Goal: Information Seeking & Learning: Learn about a topic

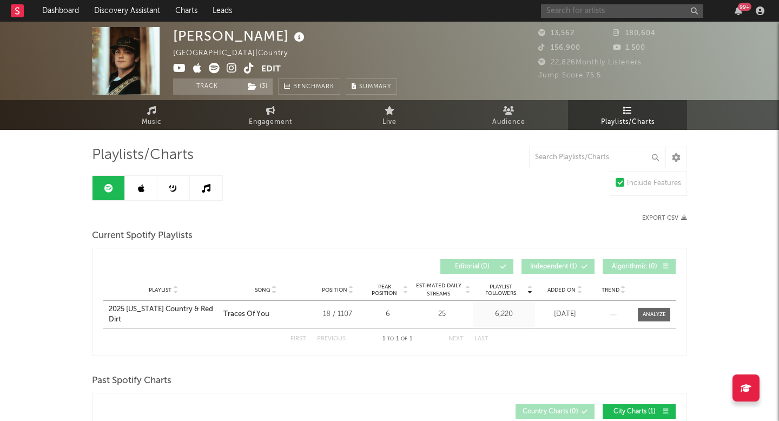
click at [596, 7] on input "text" at bounding box center [622, 11] width 162 height 14
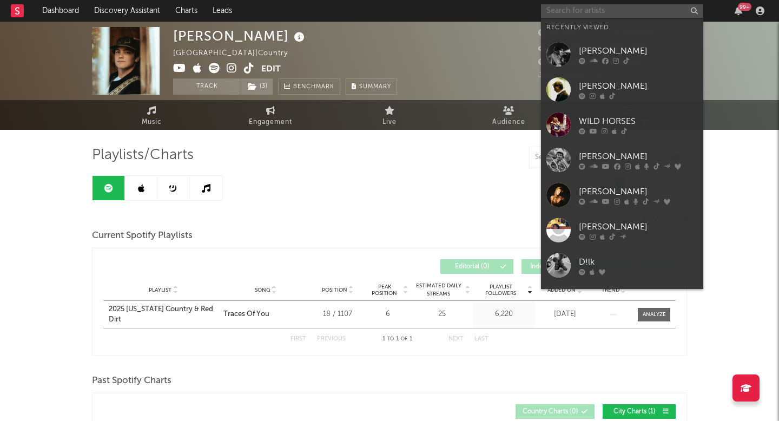
type input "b"
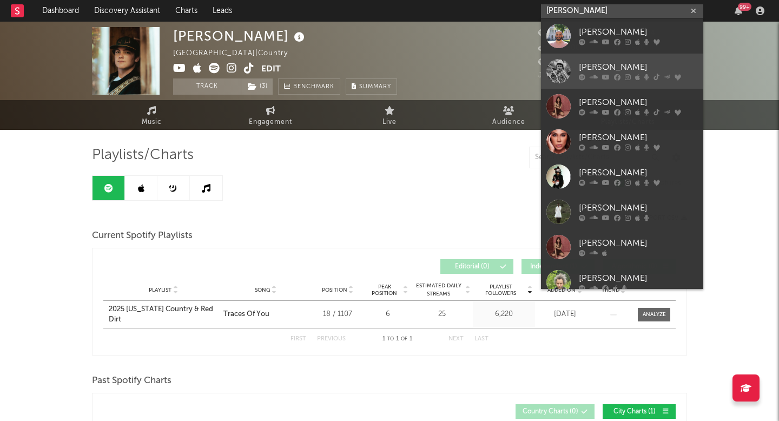
type input "braxton"
click at [623, 73] on div "Braxton Keith" at bounding box center [638, 67] width 119 height 13
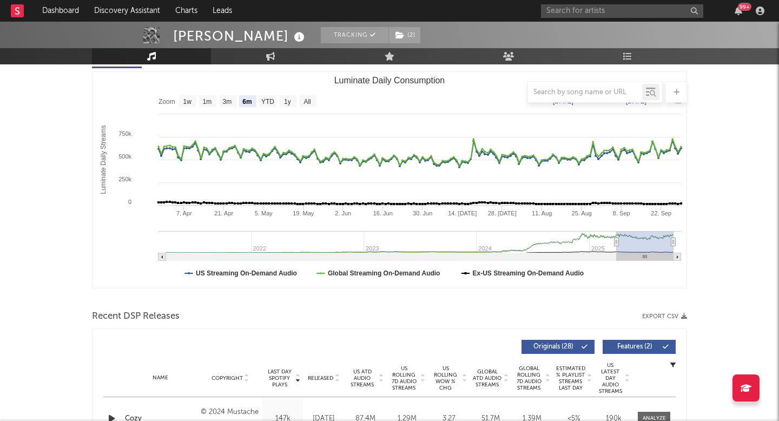
select select "6m"
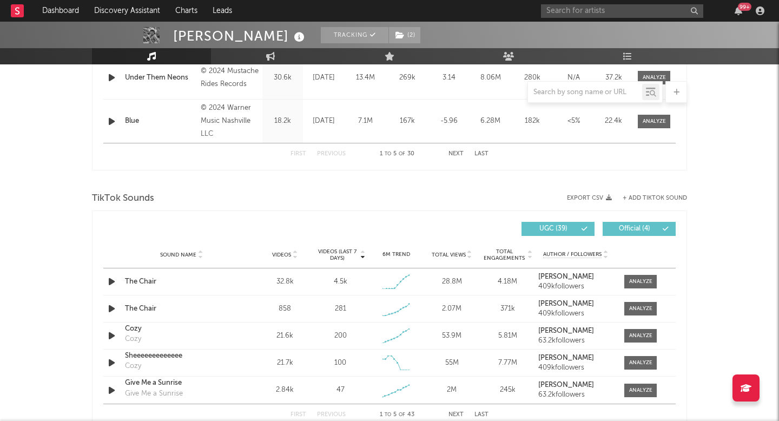
scroll to position [617, 0]
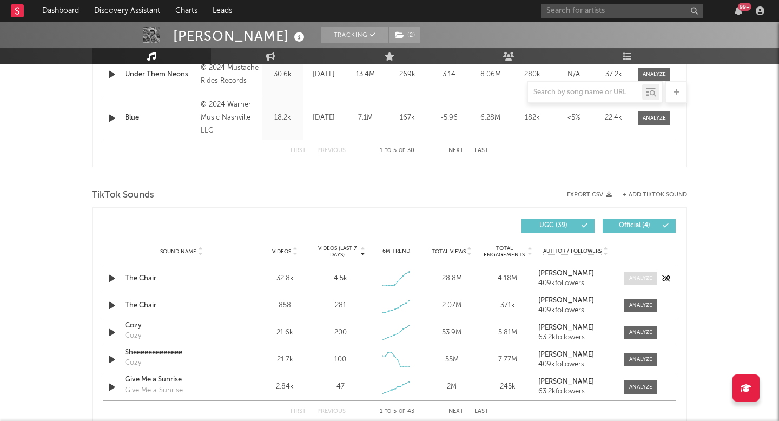
click at [636, 276] on div at bounding box center [640, 278] width 23 height 8
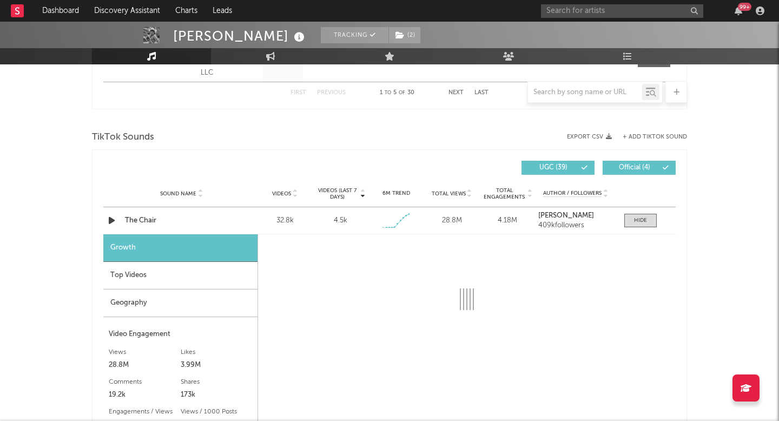
select select "1w"
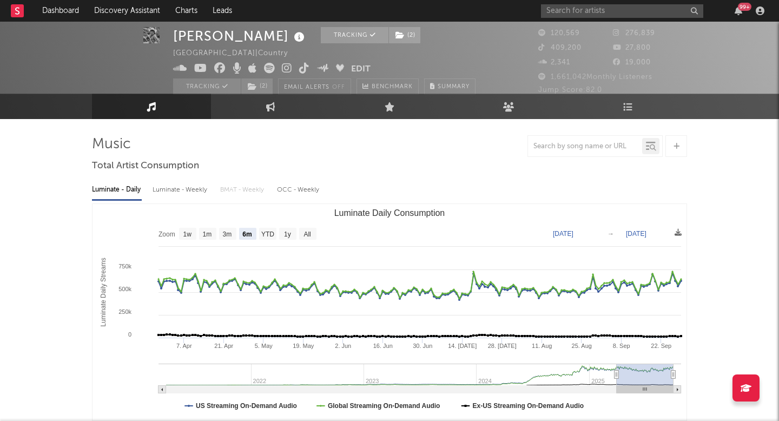
scroll to position [0, 0]
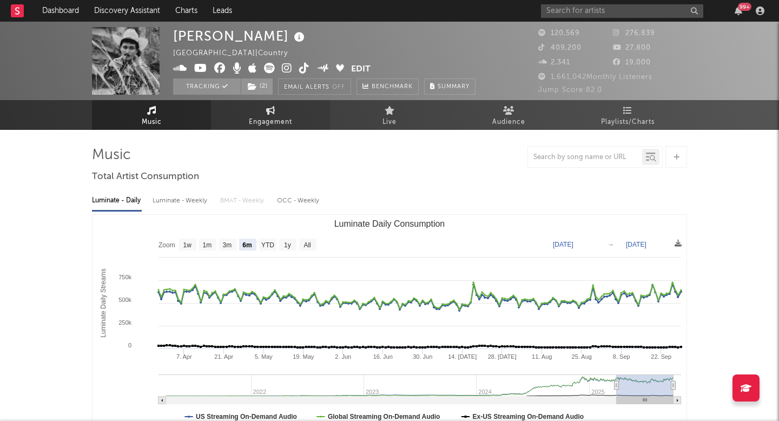
click at [259, 115] on link "Engagement" at bounding box center [270, 115] width 119 height 30
select select "1w"
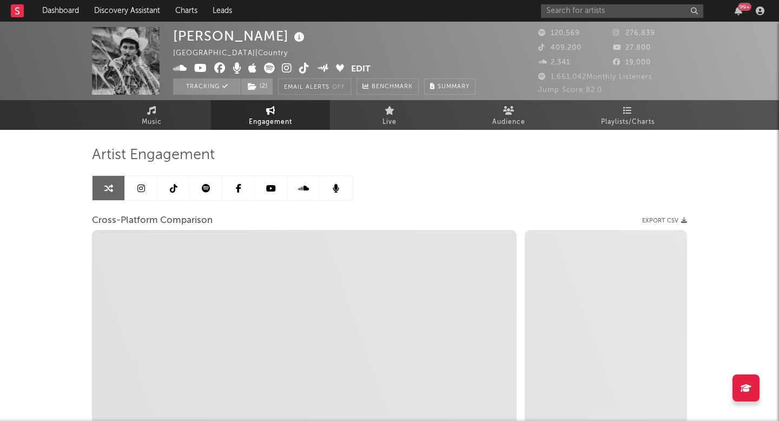
select select "1m"
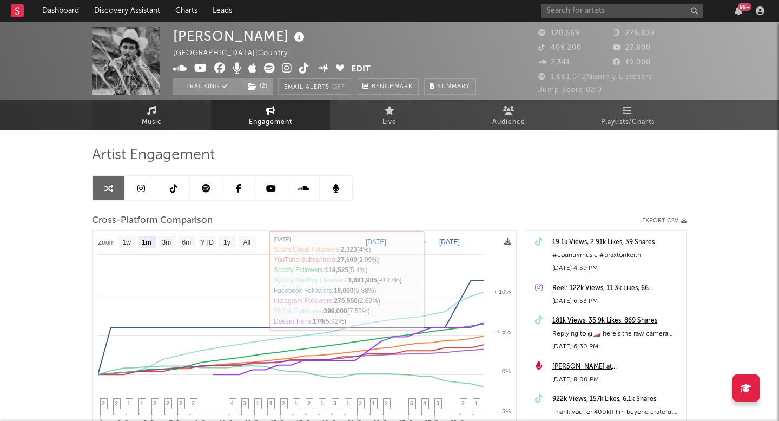
click at [153, 125] on span "Music" at bounding box center [152, 122] width 20 height 13
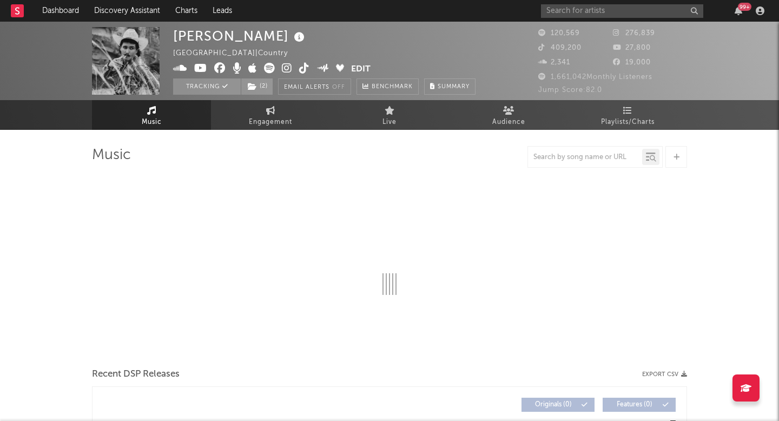
select select "6m"
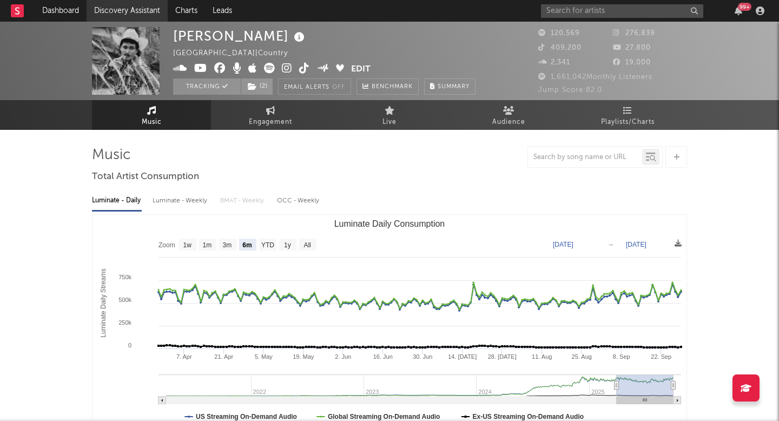
click at [143, 14] on link "Discovery Assistant" at bounding box center [127, 11] width 81 height 22
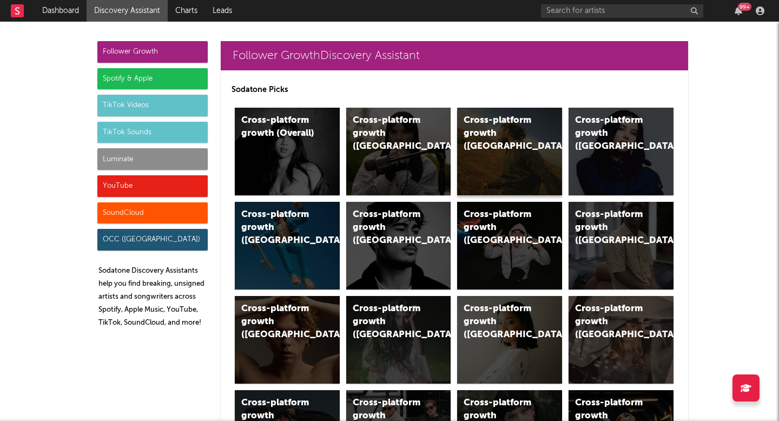
click at [511, 134] on div "Cross-platform growth (US)" at bounding box center [501, 133] width 74 height 39
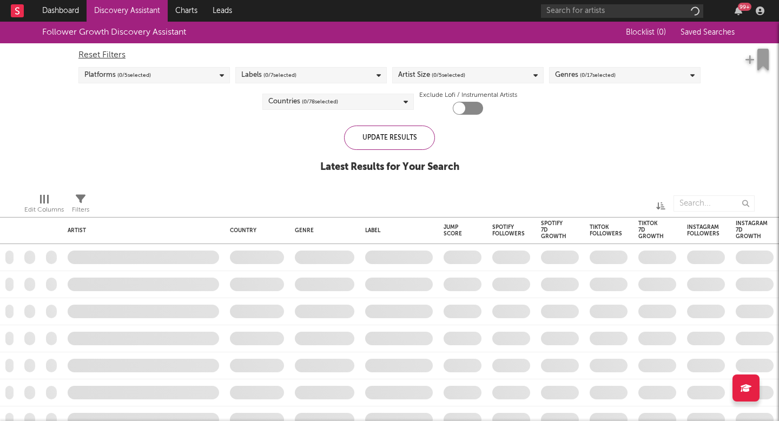
checkbox input "true"
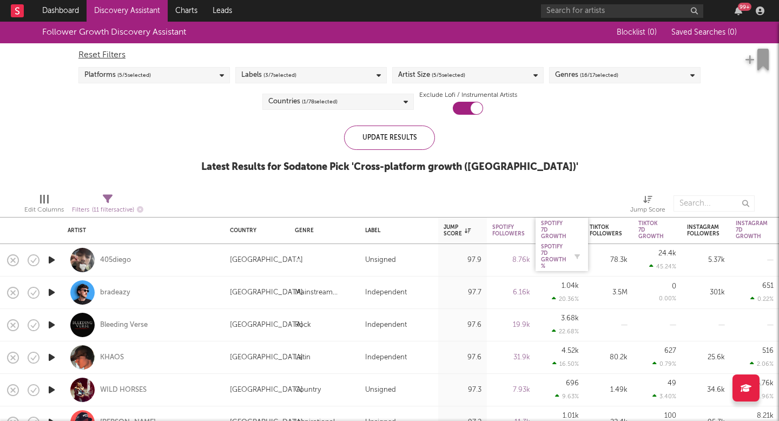
click at [555, 260] on div "Spotify 7D Growth %" at bounding box center [553, 256] width 25 height 26
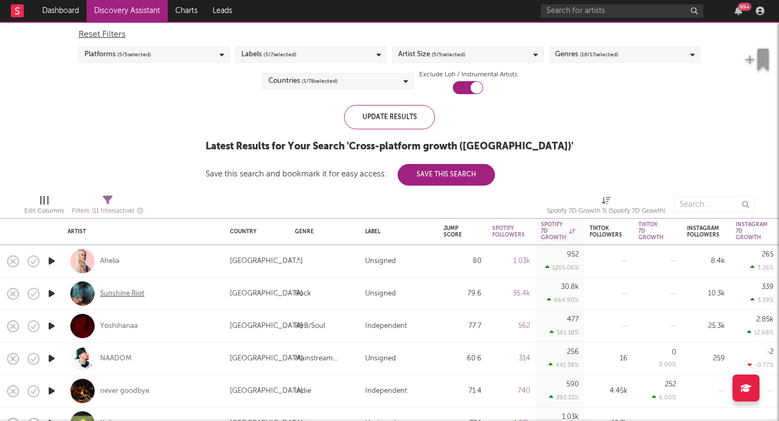
click at [138, 293] on div "Sunshine Riot" at bounding box center [122, 294] width 44 height 10
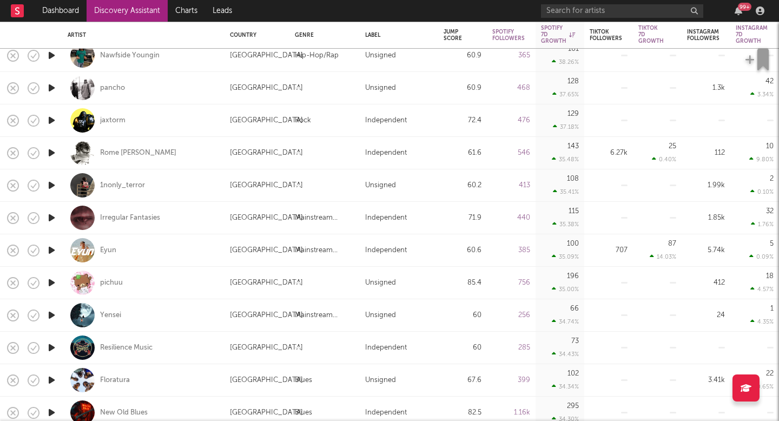
click at [137, 13] on link "Discovery Assistant" at bounding box center [127, 11] width 81 height 22
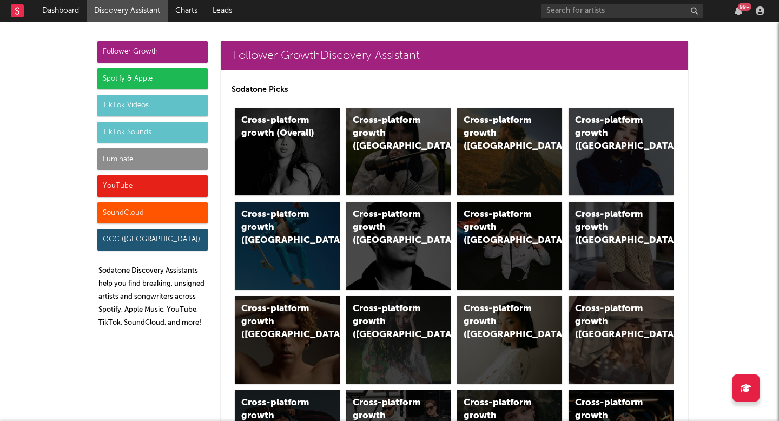
click at [160, 153] on div "Luminate" at bounding box center [152, 159] width 110 height 22
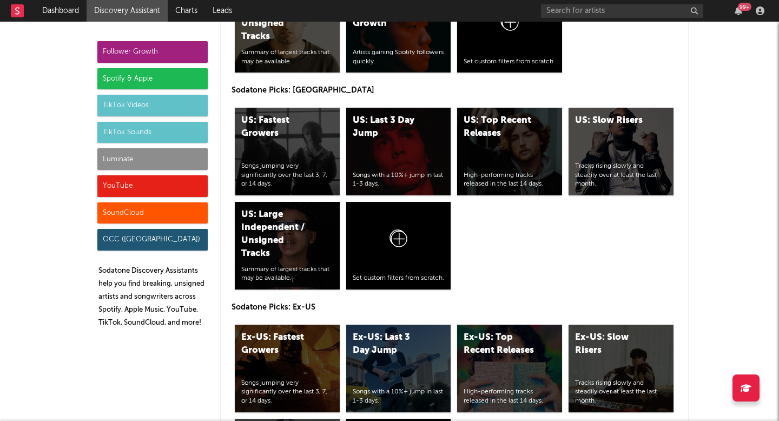
scroll to position [5461, 0]
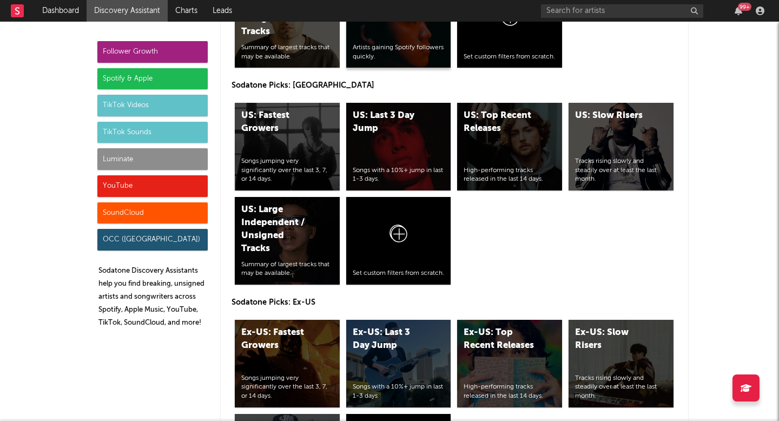
click at [394, 45] on div "Artists gaining Spotify followers quickly." at bounding box center [399, 52] width 92 height 18
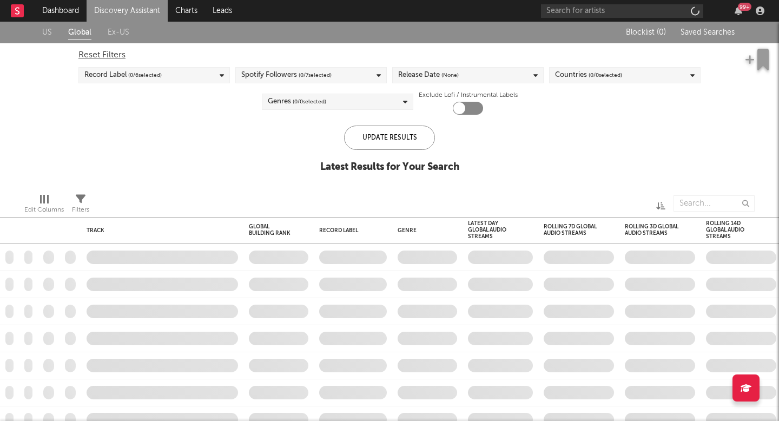
checkbox input "true"
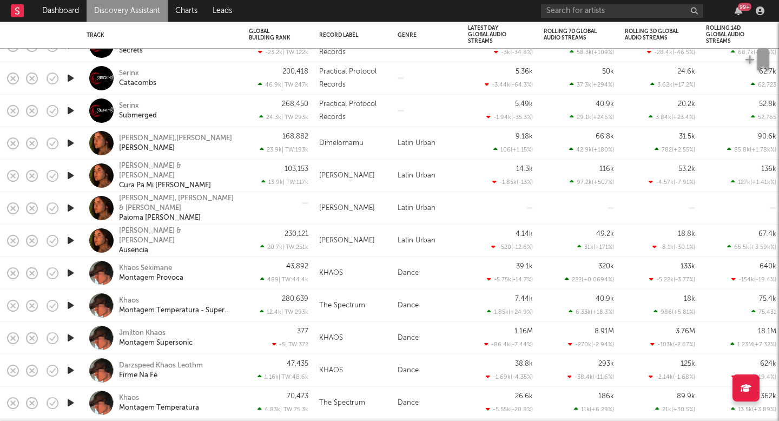
click at [71, 341] on icon "button" at bounding box center [70, 338] width 11 height 14
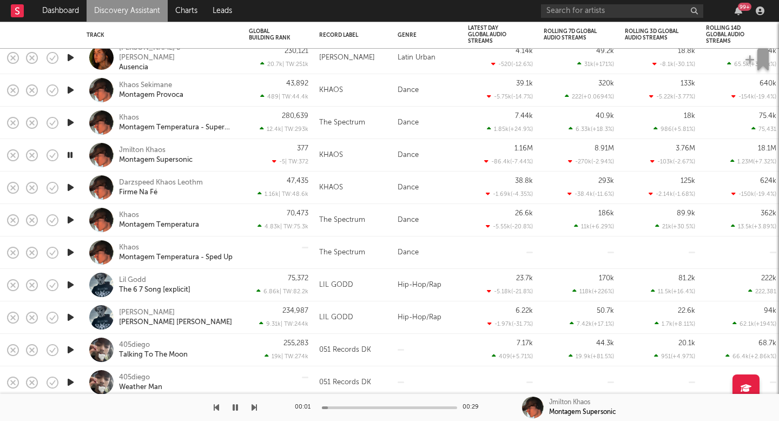
click at [70, 291] on icon "button" at bounding box center [70, 285] width 11 height 14
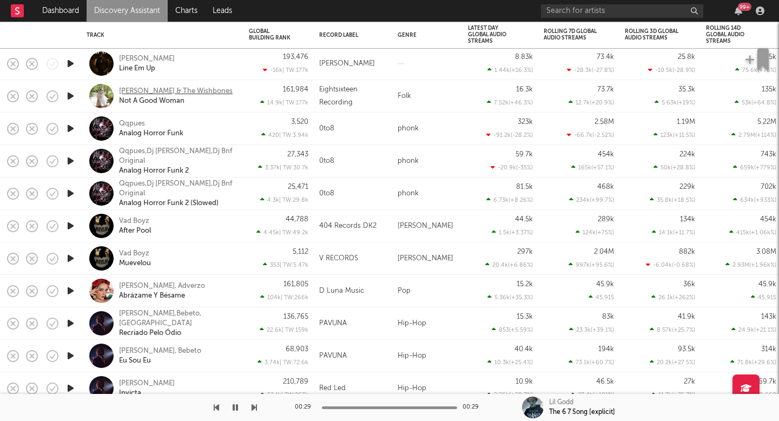
click at [201, 92] on div "Emerson Woolf & The Wishbones" at bounding box center [176, 92] width 114 height 10
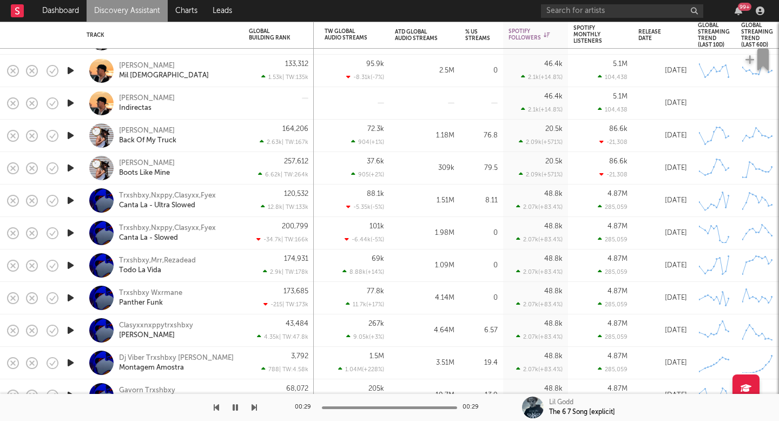
click at [468, 213] on div "8.11" at bounding box center [481, 200] width 43 height 32
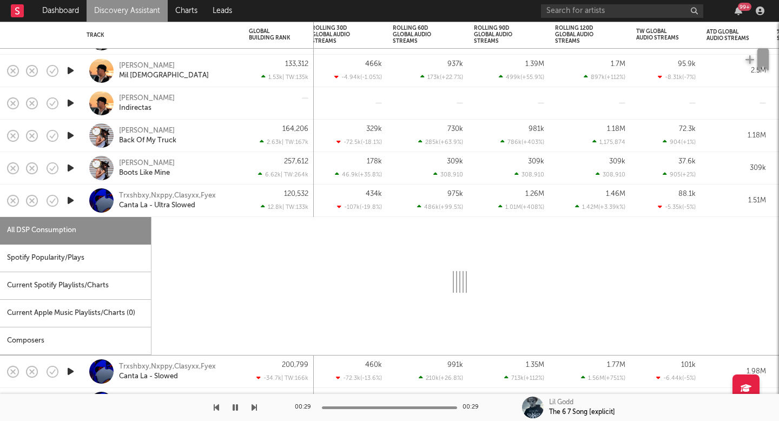
select select "1w"
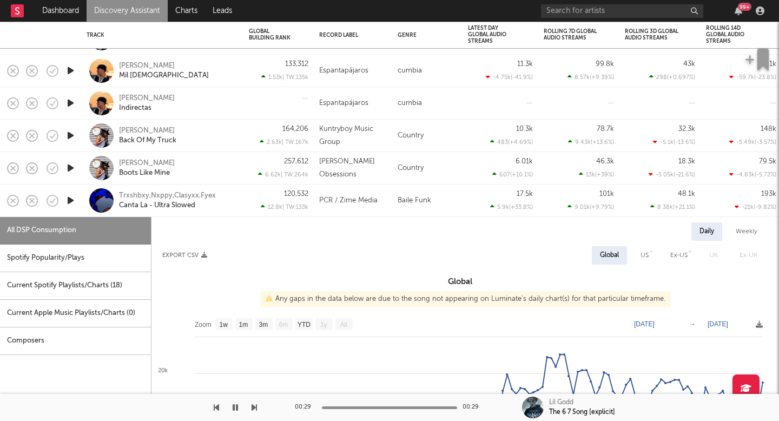
click at [239, 198] on div "Trxshbxy,Nxppy,Clasyxx,Fyex Canta La - Ultra Slowed" at bounding box center [162, 200] width 162 height 32
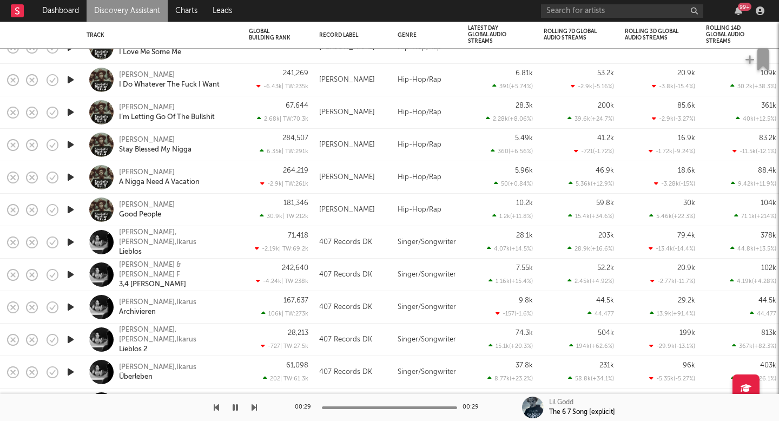
click at [71, 274] on icon "button" at bounding box center [70, 275] width 11 height 14
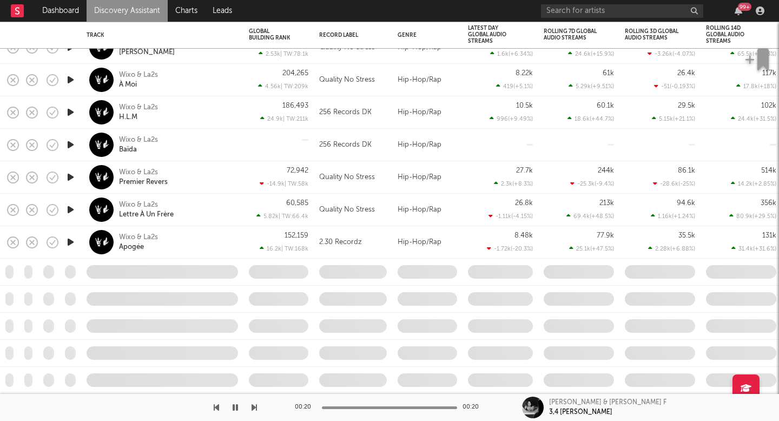
click at [157, 3] on link "Discovery Assistant" at bounding box center [127, 11] width 81 height 22
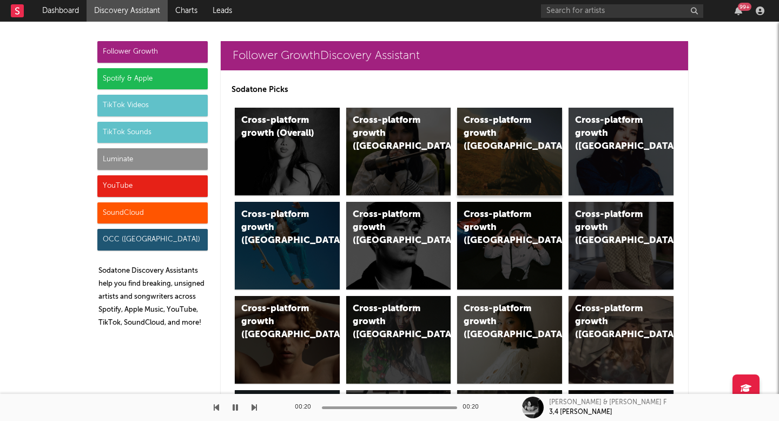
click at [487, 128] on div "Cross-platform growth ([GEOGRAPHIC_DATA])" at bounding box center [501, 133] width 74 height 39
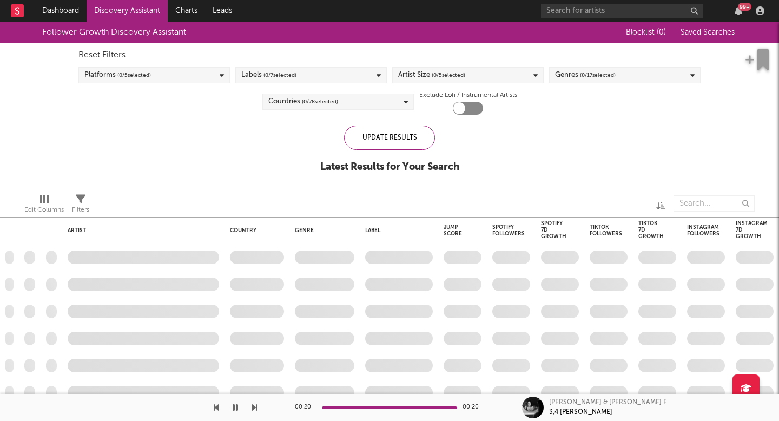
checkbox input "true"
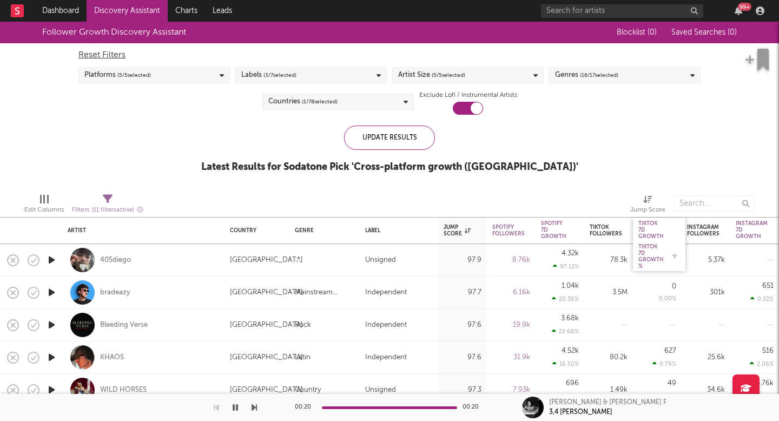
click at [656, 249] on div "Tiktok 7D Growth %" at bounding box center [650, 256] width 25 height 26
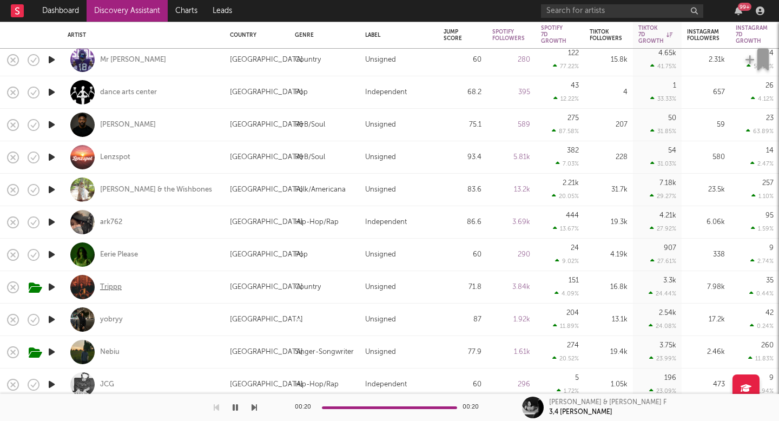
click at [105, 288] on div "Trippp" at bounding box center [111, 287] width 22 height 10
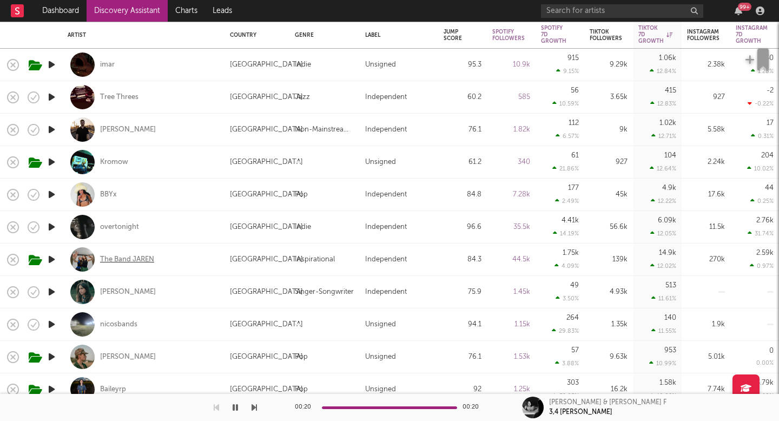
click at [108, 256] on div "The Band JAREN" at bounding box center [127, 260] width 54 height 10
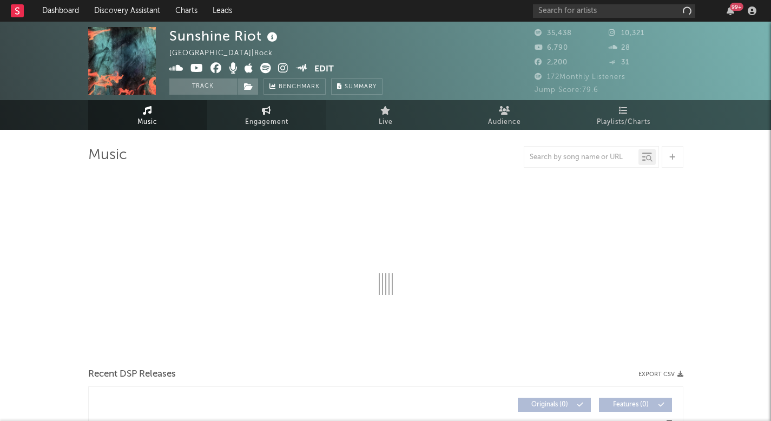
select select "6m"
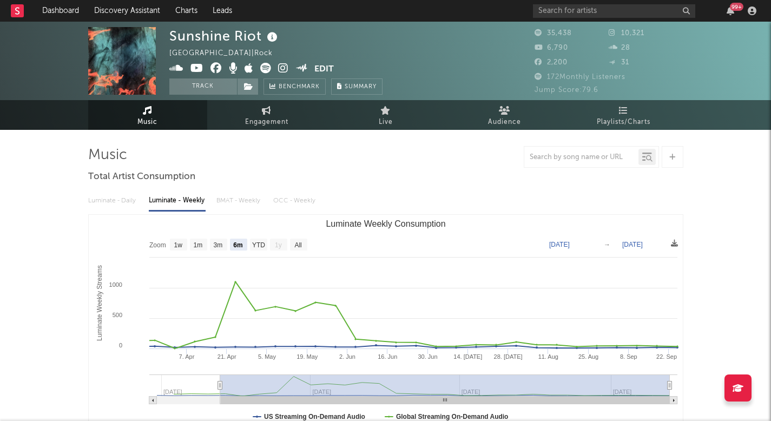
click at [281, 66] on icon at bounding box center [283, 68] width 10 height 11
click at [249, 105] on link "Engagement" at bounding box center [266, 115] width 119 height 30
select select "1w"
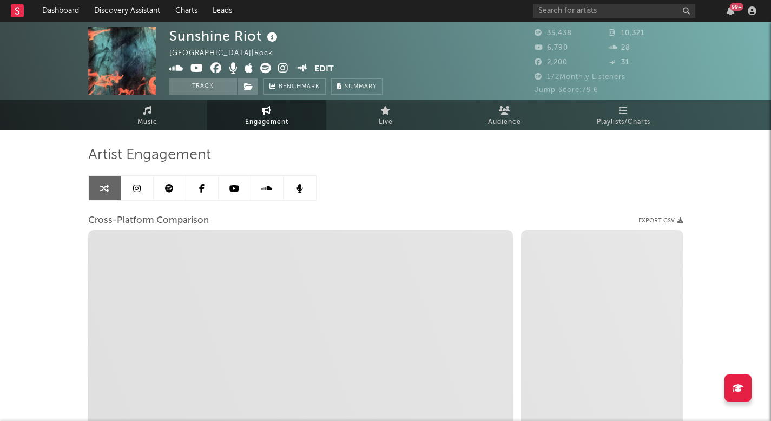
select select "1m"
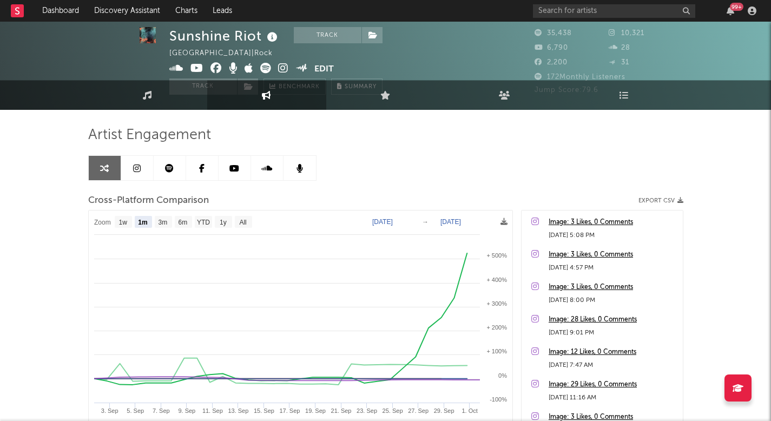
scroll to position [34, 0]
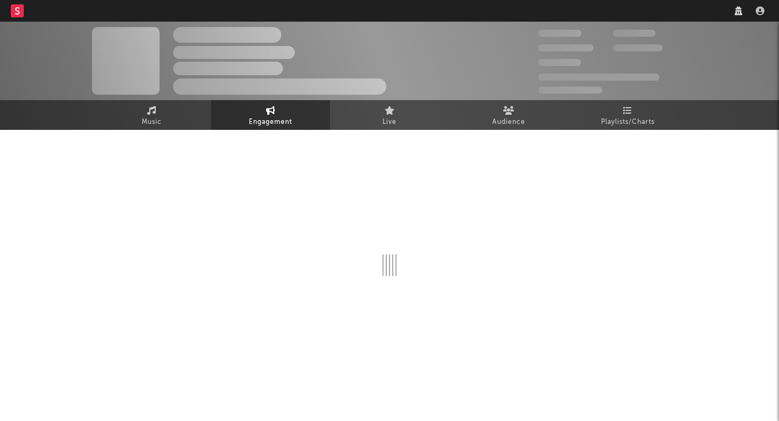
click at [561, 9] on nav "Dashboard Discovery Assistant Charts Leads" at bounding box center [389, 11] width 779 height 22
select select "1w"
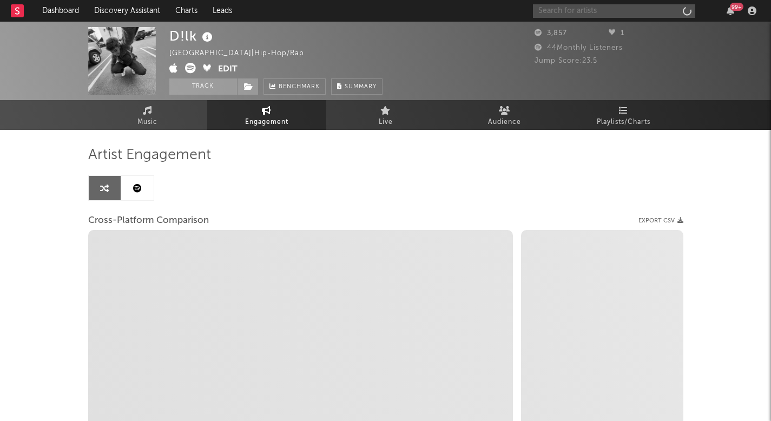
click at [563, 11] on input "text" at bounding box center [614, 11] width 162 height 14
type input "alexandria"
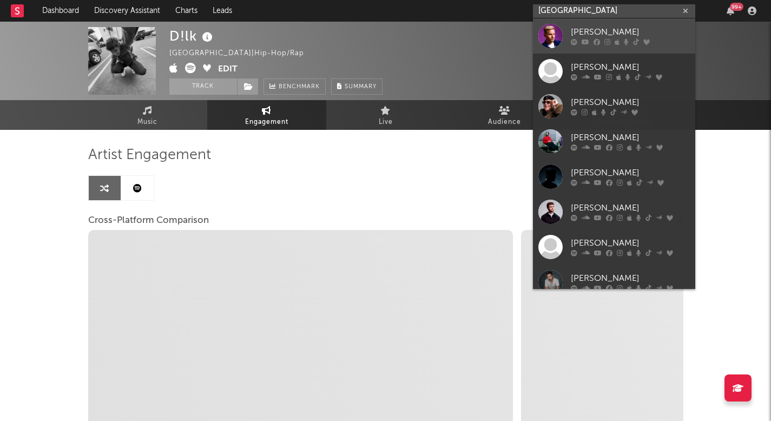
select select "1m"
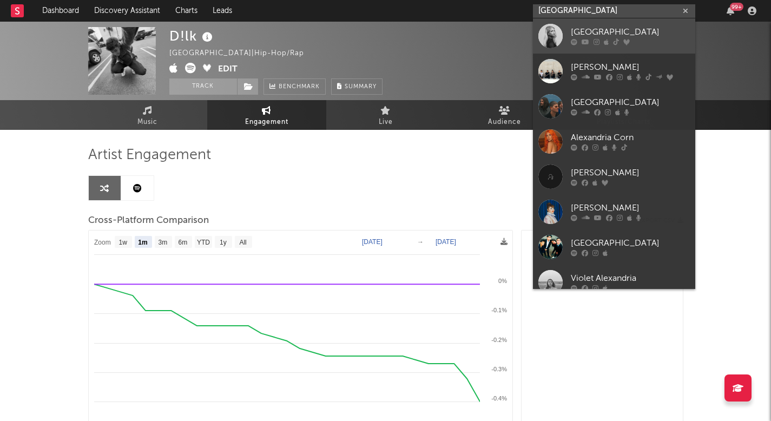
type input "alexandria"
click at [561, 32] on div at bounding box center [550, 36] width 24 height 24
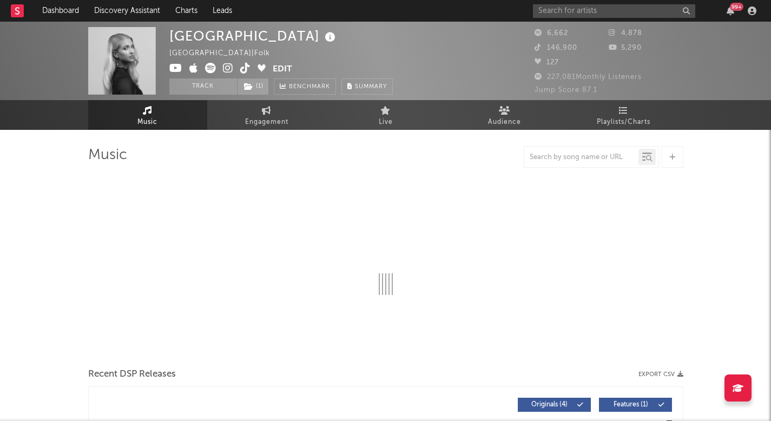
select select "1w"
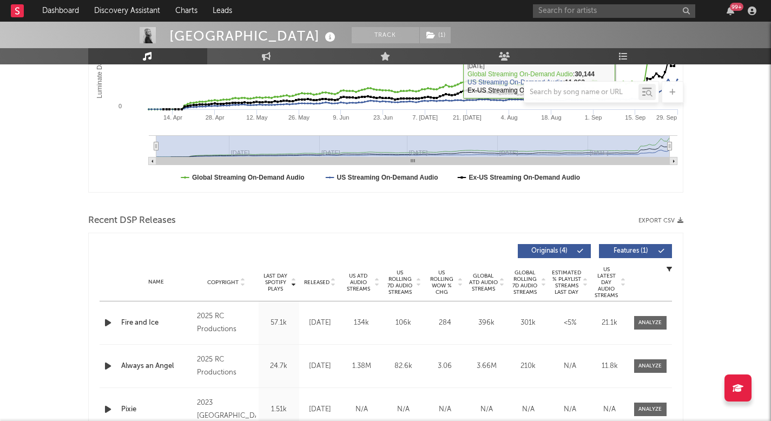
scroll to position [247, 0]
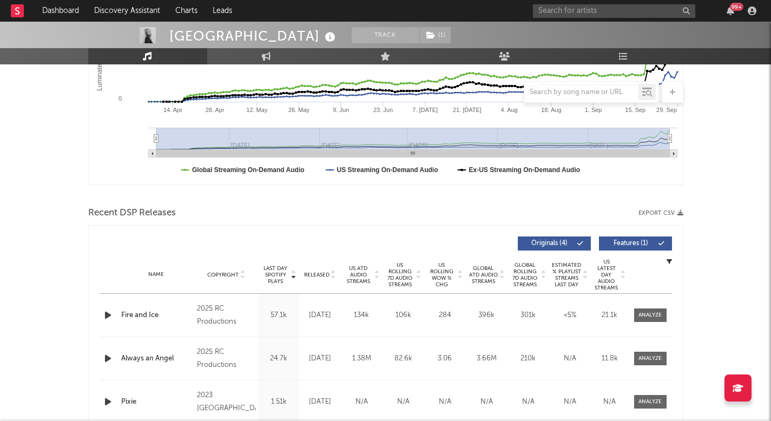
click at [667, 310] on div at bounding box center [650, 315] width 43 height 14
click at [657, 312] on div at bounding box center [649, 315] width 23 height 8
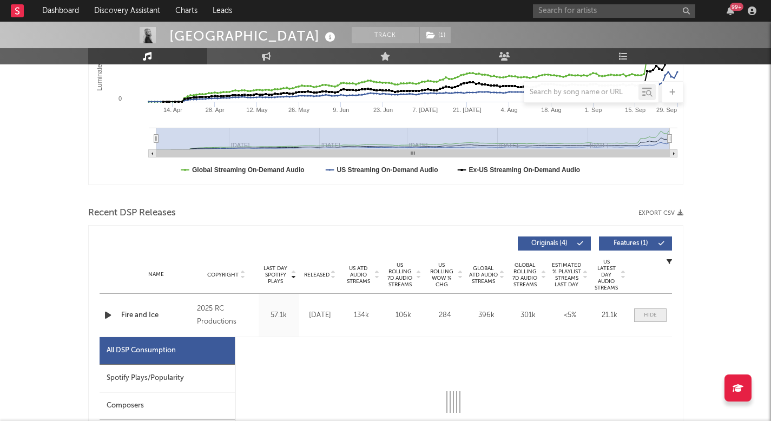
select select "1w"
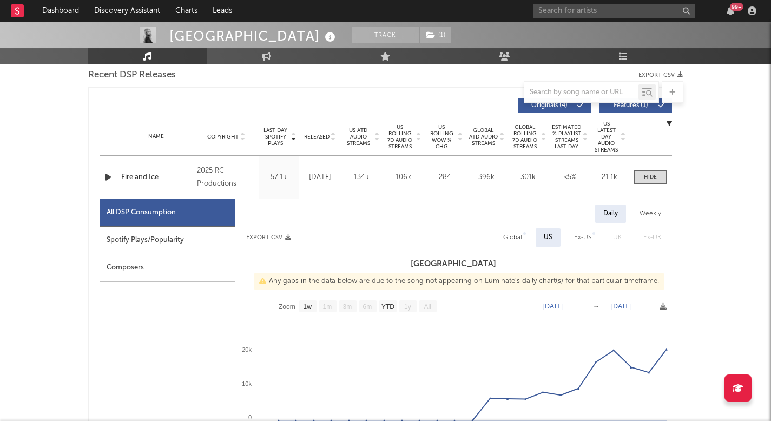
scroll to position [366, 0]
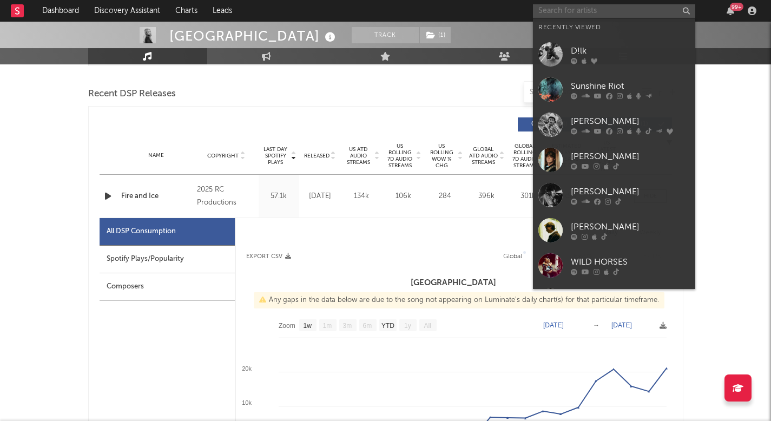
click at [591, 15] on input "text" at bounding box center [614, 11] width 162 height 14
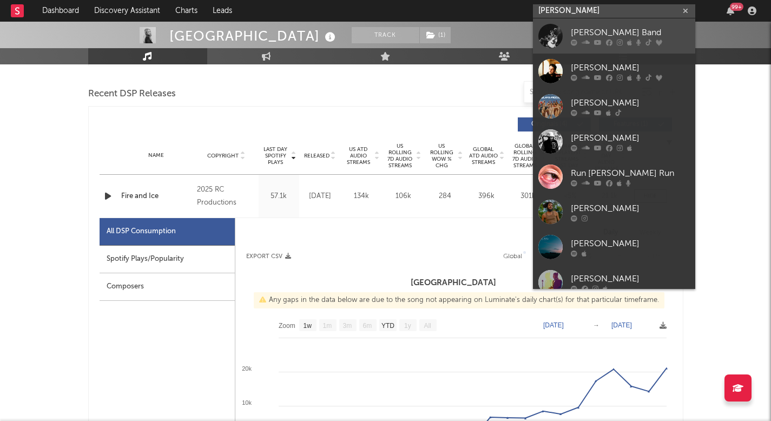
type input "logan ryan"
click at [594, 30] on div "Logan Ryan Band" at bounding box center [630, 32] width 119 height 13
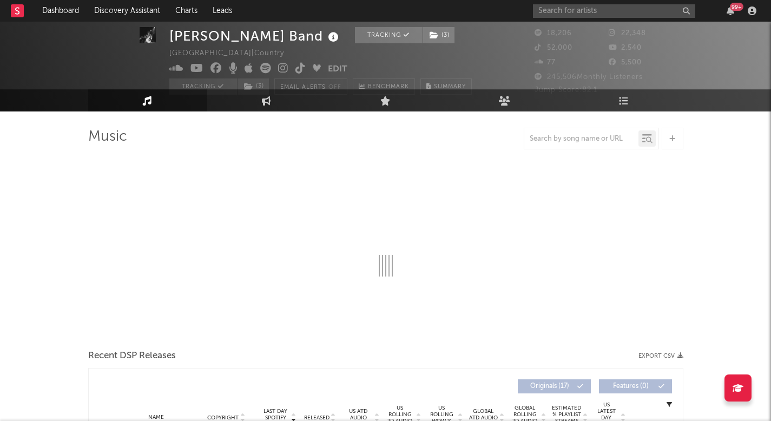
select select "6m"
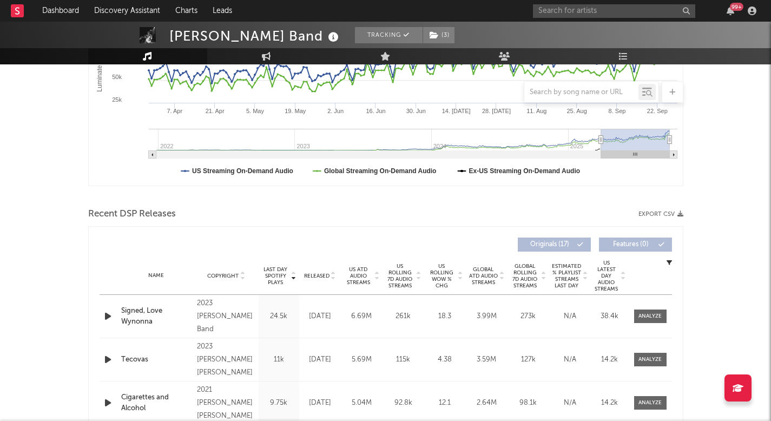
scroll to position [252, 0]
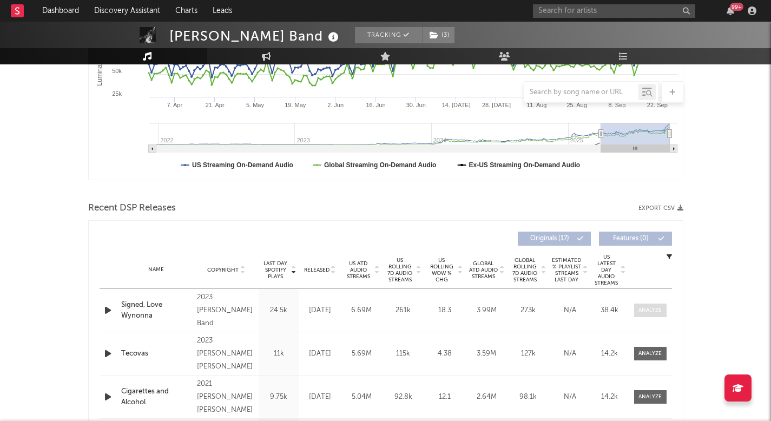
click at [653, 312] on div at bounding box center [649, 310] width 23 height 8
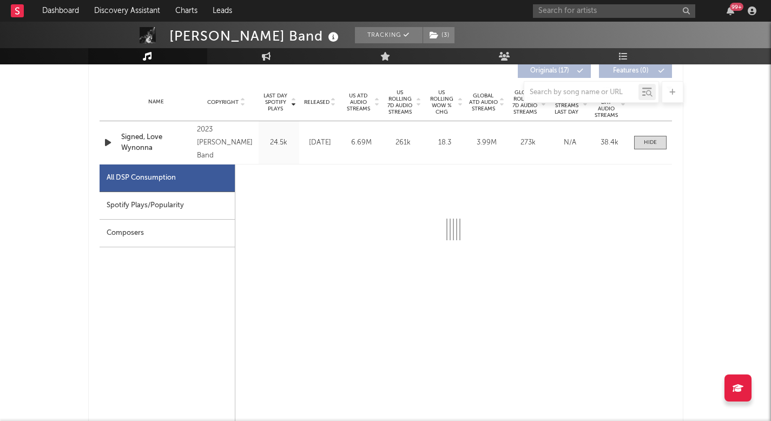
select select "6m"
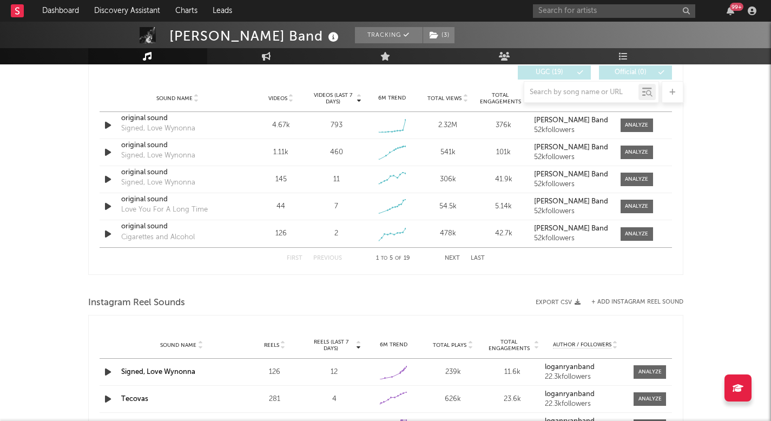
scroll to position [1284, 0]
click at [626, 128] on div at bounding box center [636, 126] width 23 height 8
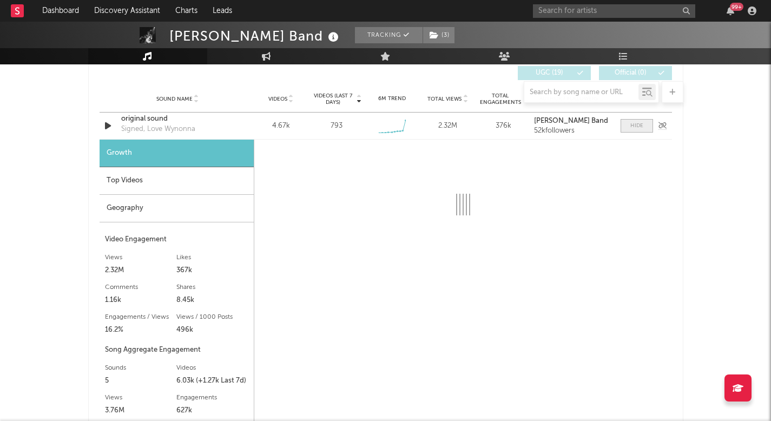
select select "1w"
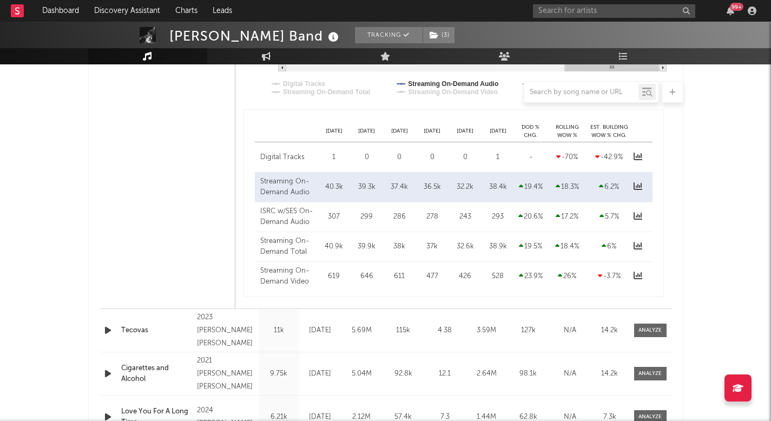
scroll to position [808, 0]
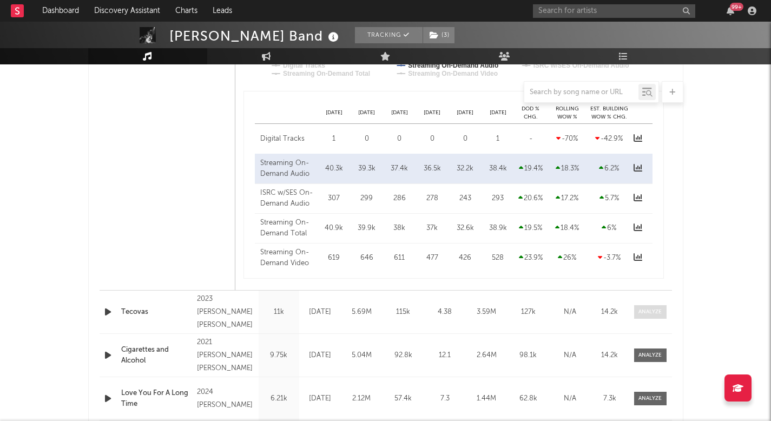
click at [642, 310] on div at bounding box center [649, 312] width 23 height 8
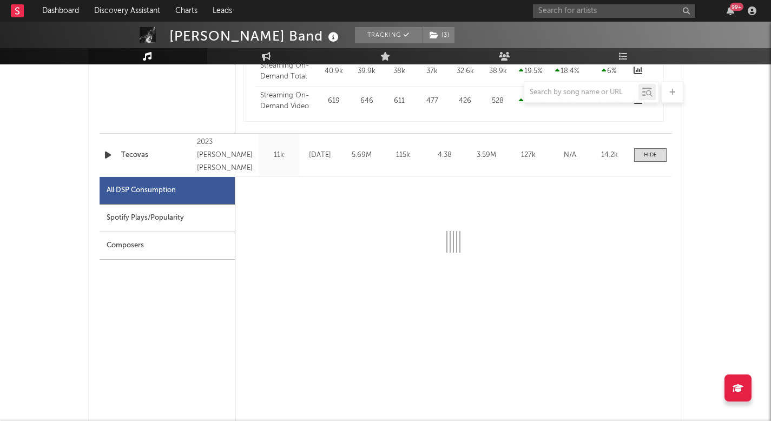
scroll to position [987, 0]
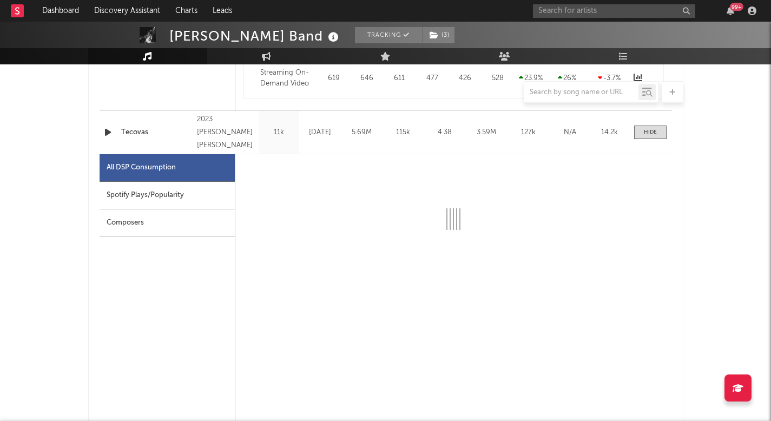
select select "6m"
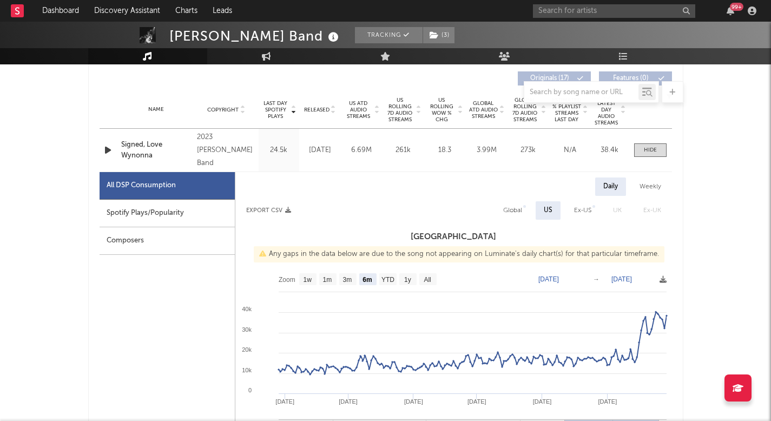
scroll to position [407, 0]
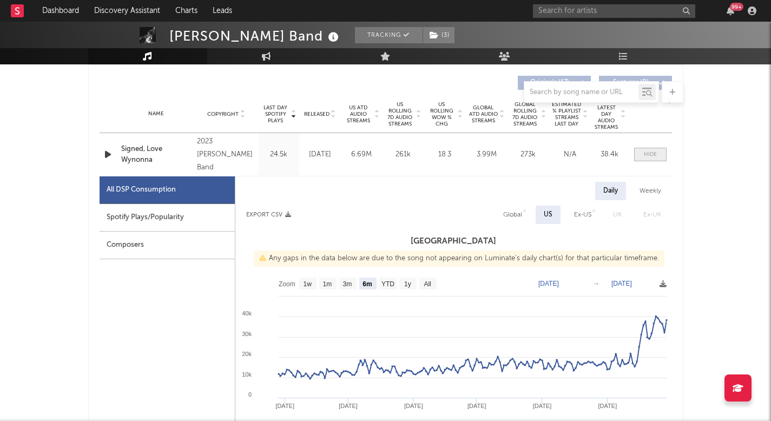
click at [652, 154] on div at bounding box center [650, 154] width 13 height 8
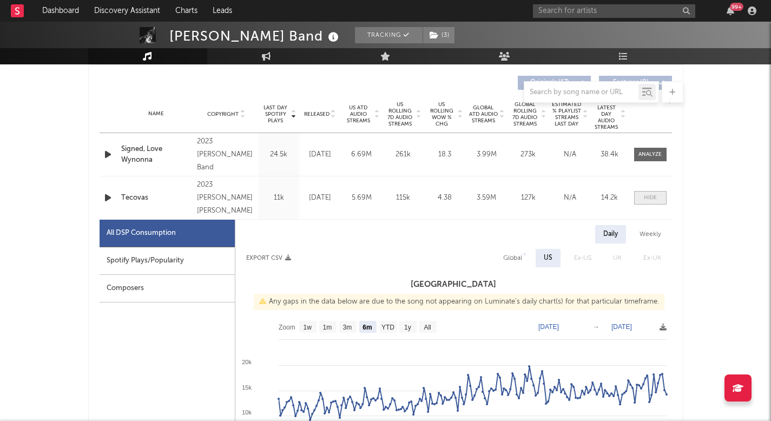
click at [655, 195] on div at bounding box center [650, 198] width 13 height 8
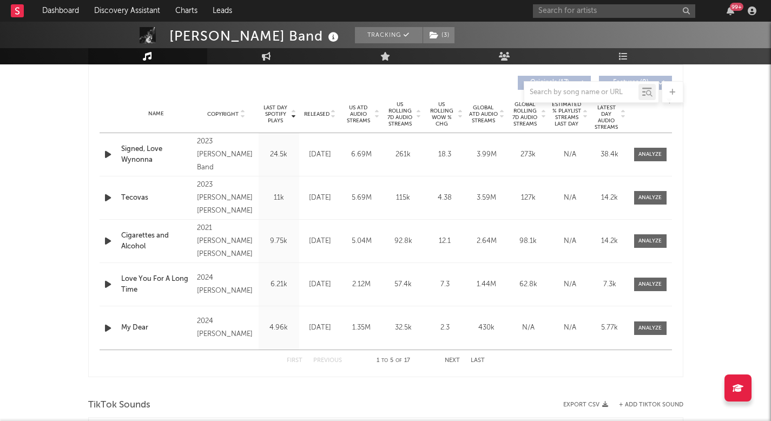
click at [394, 110] on span "US Rolling 7D Audio Streams" at bounding box center [400, 114] width 30 height 26
click at [639, 244] on div at bounding box center [649, 241] width 23 height 8
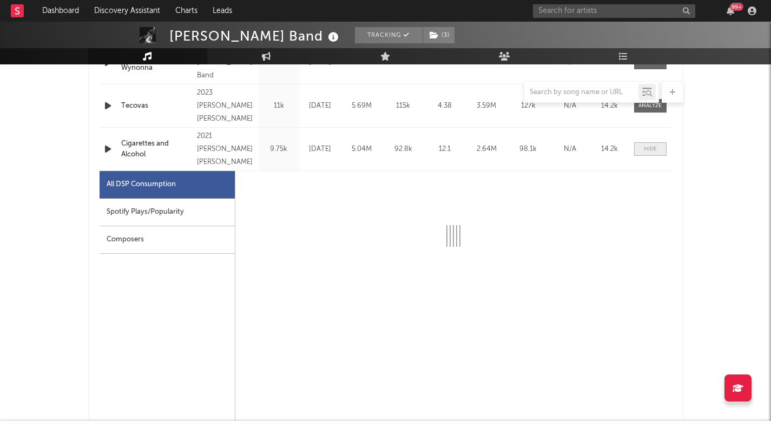
scroll to position [500, 0]
select select "6m"
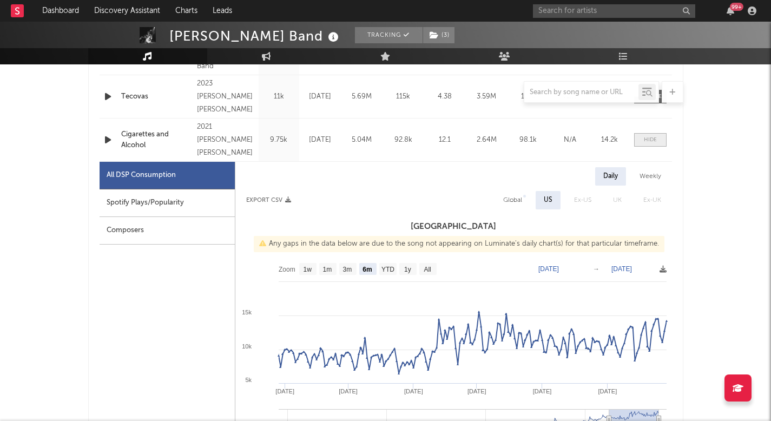
scroll to position [510, 0]
click at [656, 142] on div at bounding box center [650, 139] width 13 height 8
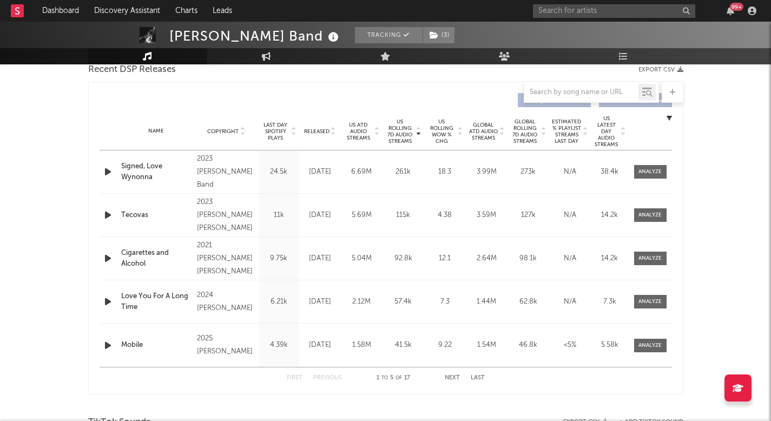
scroll to position [379, 0]
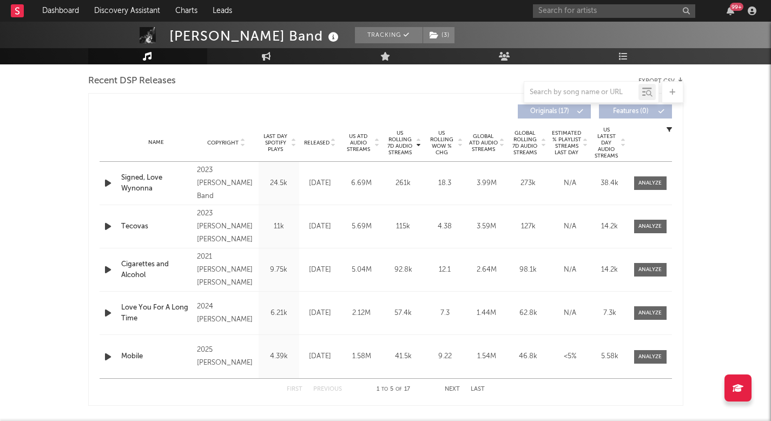
click at [449, 141] on span "US Rolling WoW % Chg" at bounding box center [442, 143] width 30 height 26
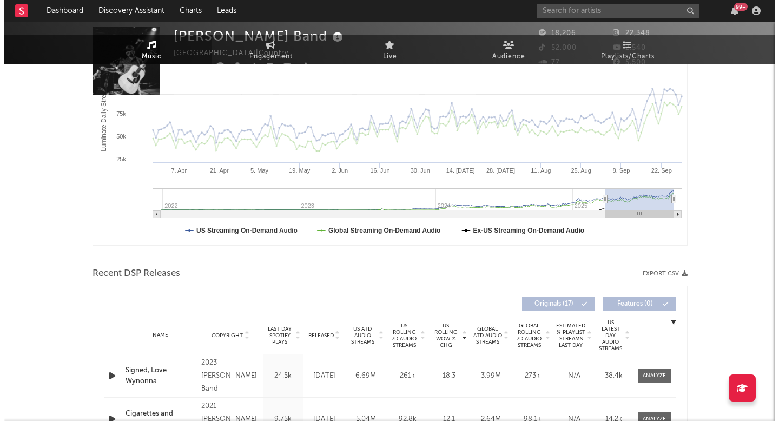
scroll to position [0, 0]
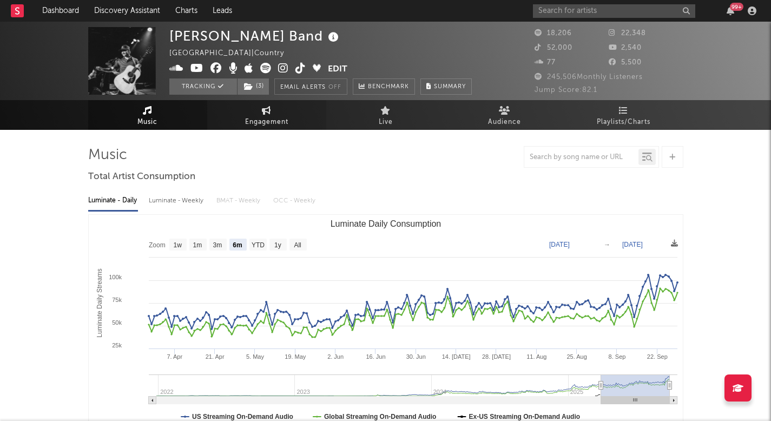
click at [282, 113] on link "Engagement" at bounding box center [266, 115] width 119 height 30
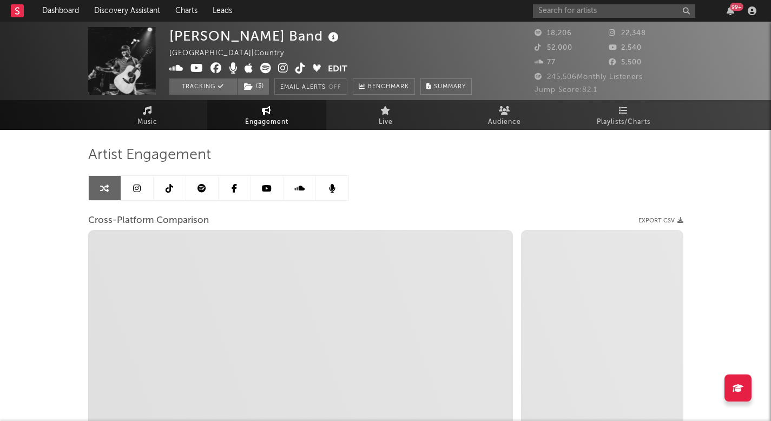
select select "1w"
select select "1m"
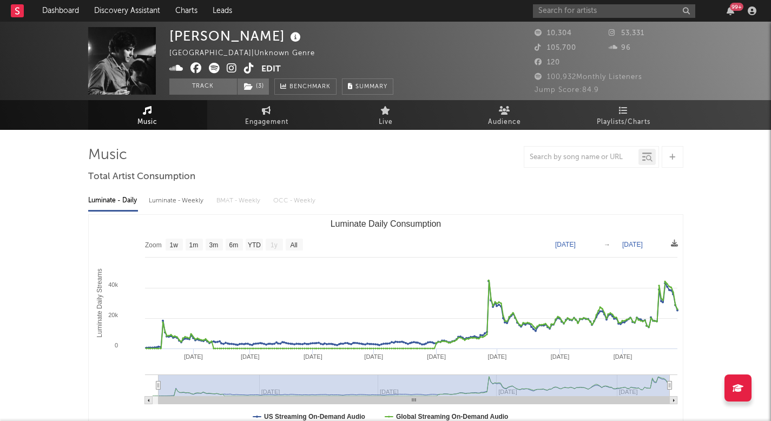
select select "6m"
click at [123, 7] on link "Discovery Assistant" at bounding box center [127, 11] width 81 height 22
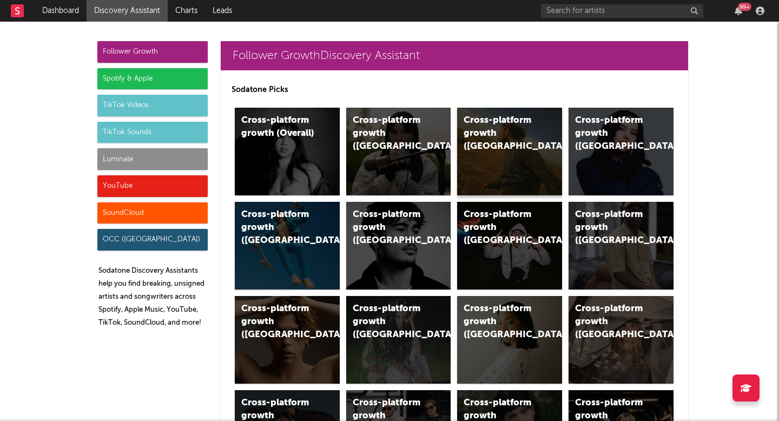
click at [499, 140] on div "Cross-platform growth (US)" at bounding box center [501, 133] width 74 height 39
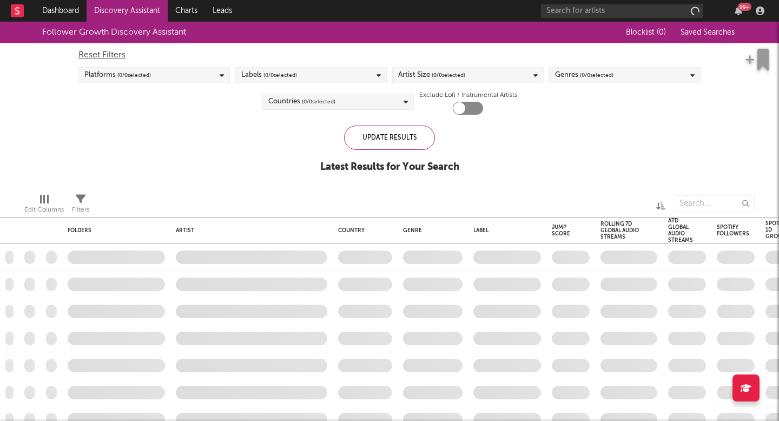
checkbox input "true"
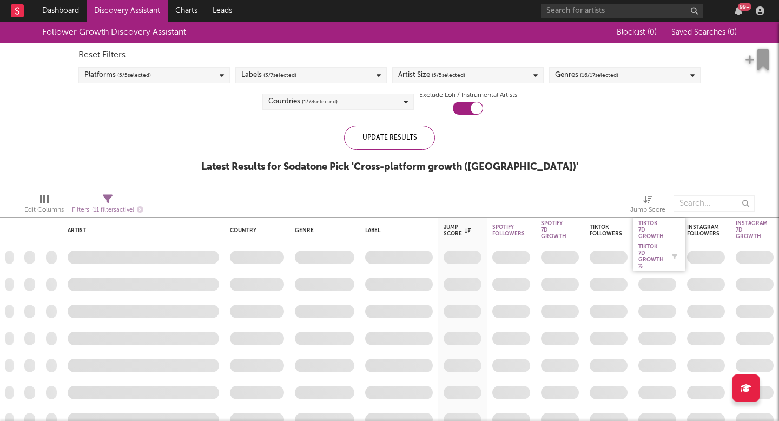
click at [650, 265] on div "Tiktok 7D Growth %" at bounding box center [650, 256] width 25 height 26
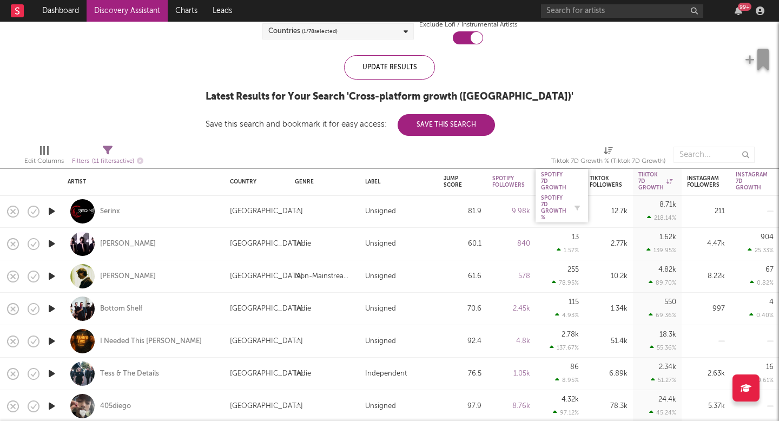
click at [555, 215] on div "Spotify 7D Growth %" at bounding box center [553, 208] width 25 height 26
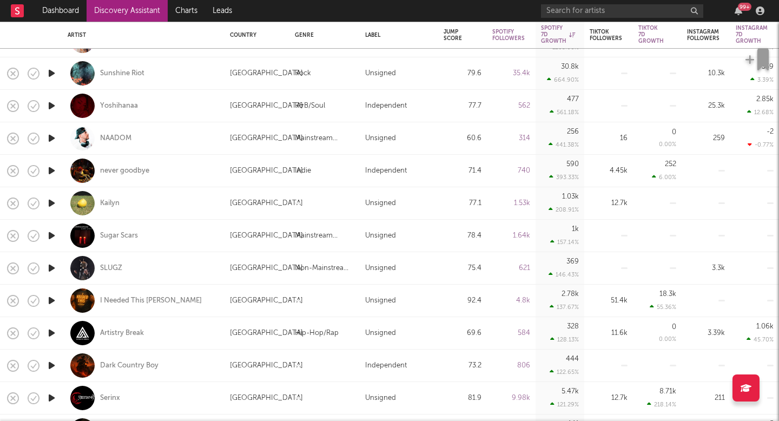
click at [50, 301] on icon "button" at bounding box center [51, 301] width 11 height 14
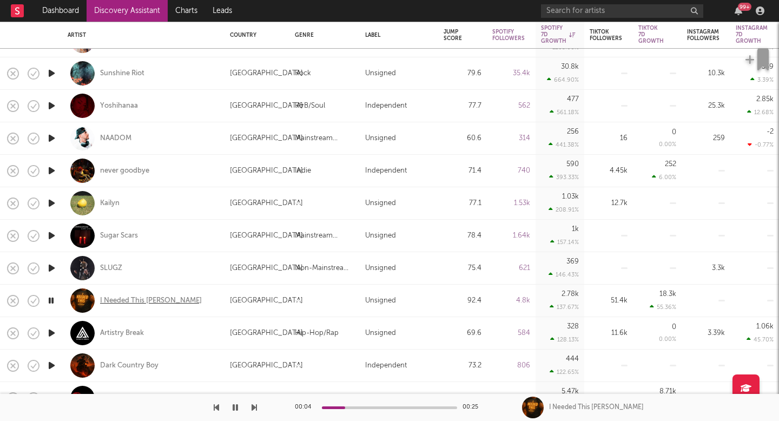
click at [131, 302] on div "I Needed This Dave" at bounding box center [151, 301] width 102 height 10
click at [49, 298] on icon "button" at bounding box center [51, 301] width 10 height 14
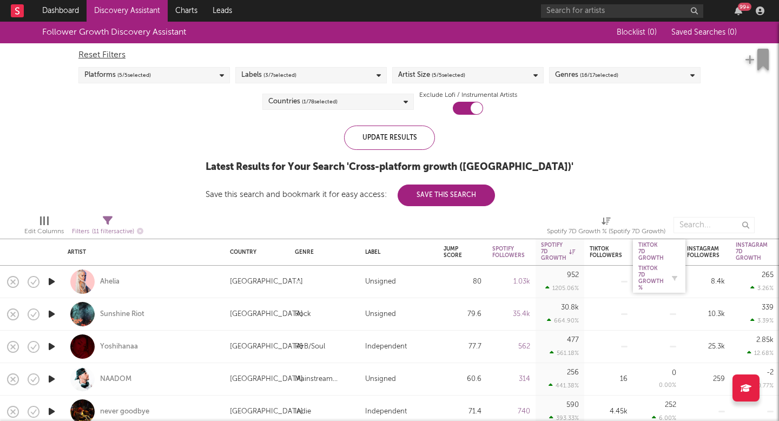
click at [650, 284] on div "Tiktok 7D Growth %" at bounding box center [650, 278] width 25 height 26
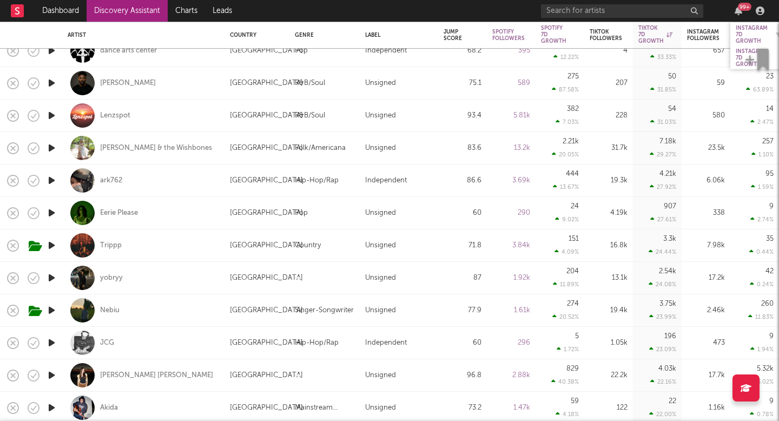
click at [745, 31] on div "Instagram 7D Growth" at bounding box center [752, 34] width 32 height 19
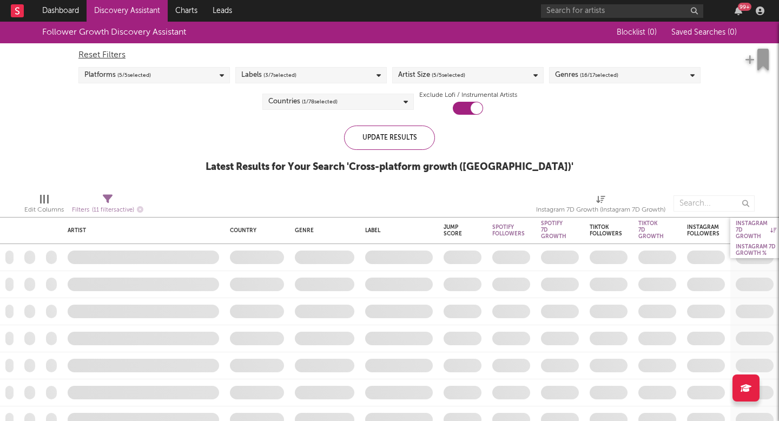
click at [751, 247] on div "Instagram 7D Growth %" at bounding box center [756, 249] width 41 height 13
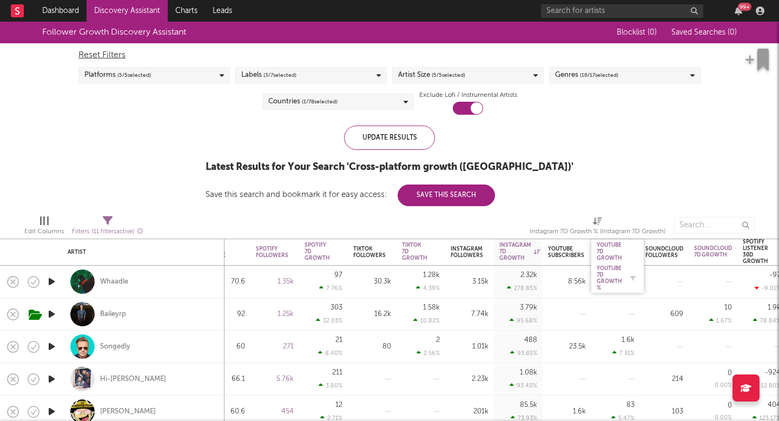
click at [618, 265] on div "YouTube 7D Growth %" at bounding box center [609, 278] width 25 height 26
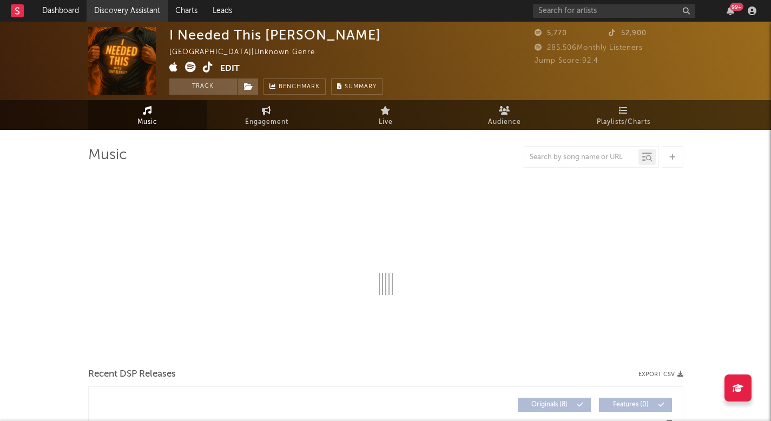
select select "1w"
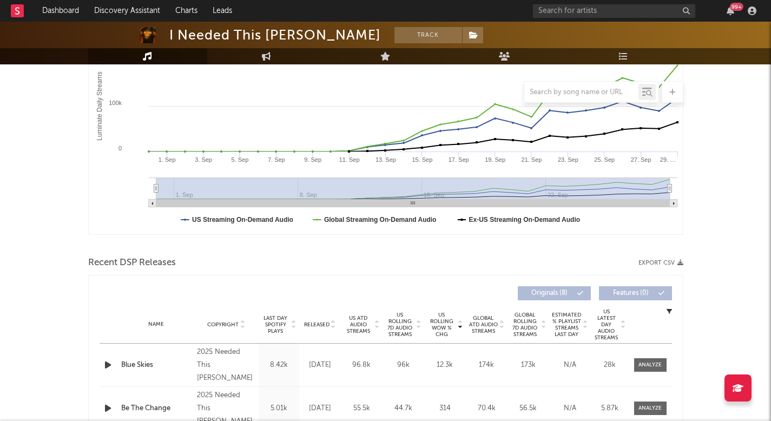
scroll to position [203, 0]
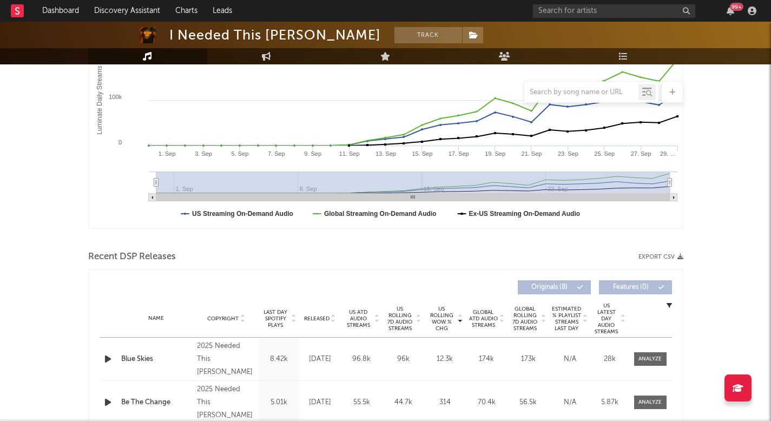
click at [402, 316] on span "US Rolling 7D Audio Streams" at bounding box center [400, 319] width 30 height 26
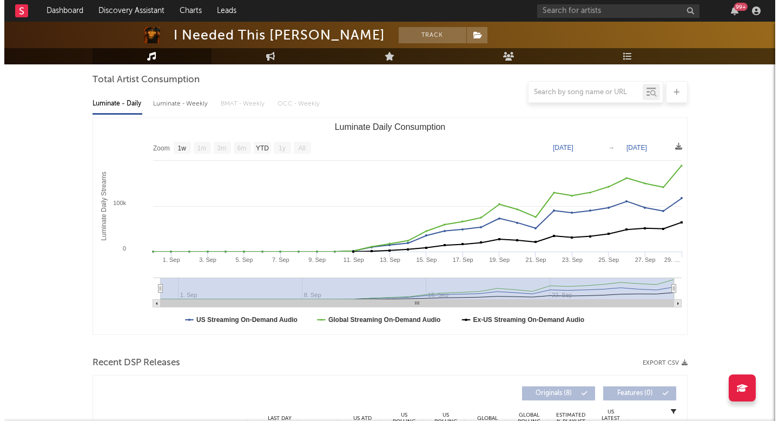
scroll to position [0, 0]
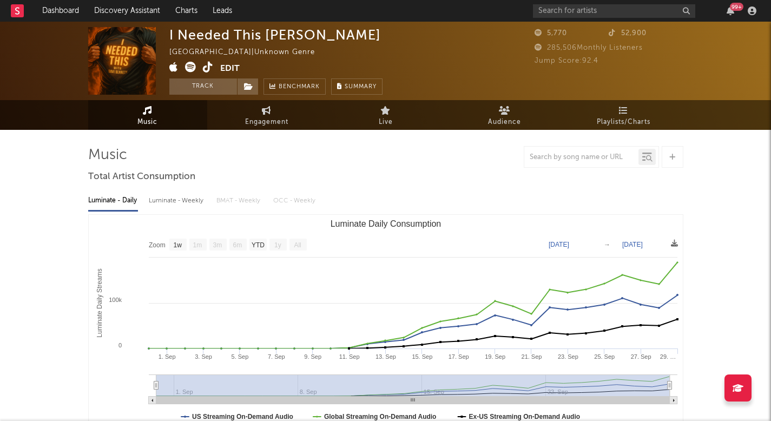
click at [206, 65] on icon at bounding box center [208, 67] width 10 height 11
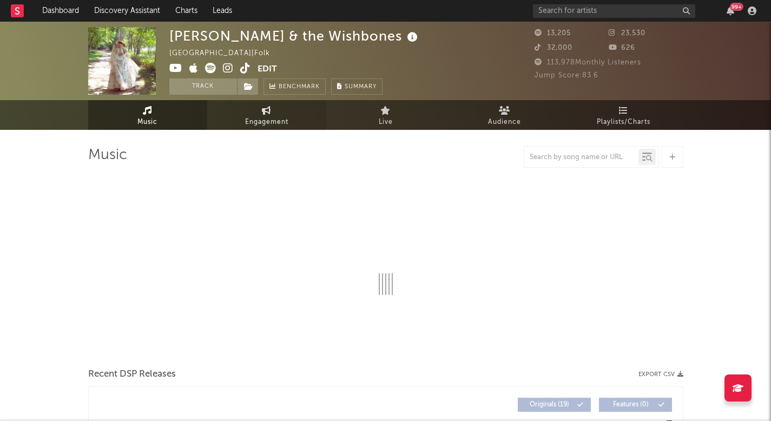
select select "6m"
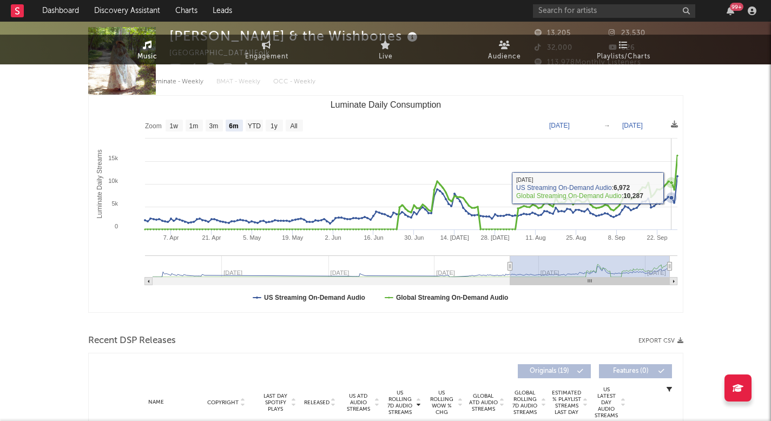
scroll to position [198, 0]
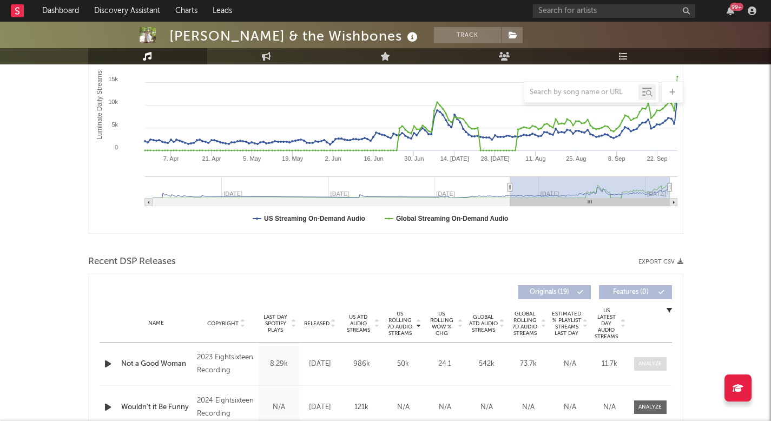
click at [641, 356] on div "Name Not a Good Woman Copyright 2023 Eightsixteen Recording Label Eightsixteen …" at bounding box center [386, 363] width 572 height 43
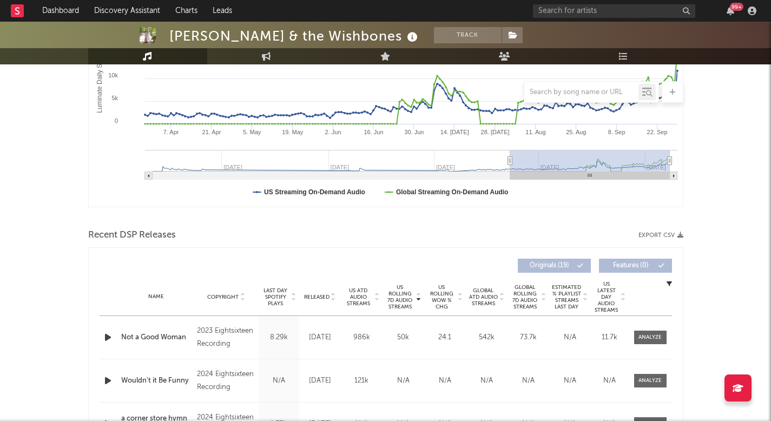
click at [643, 349] on div "Name Not a Good Woman Copyright 2023 Eightsixteen Recording Label Eightsixteen …" at bounding box center [386, 337] width 572 height 43
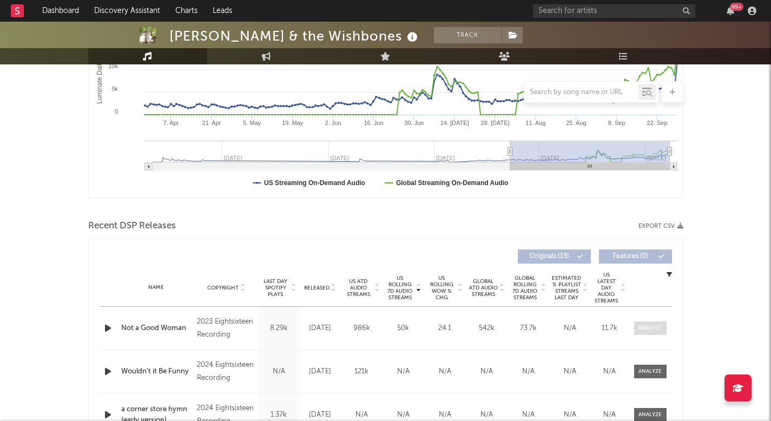
click at [646, 333] on span at bounding box center [650, 328] width 32 height 14
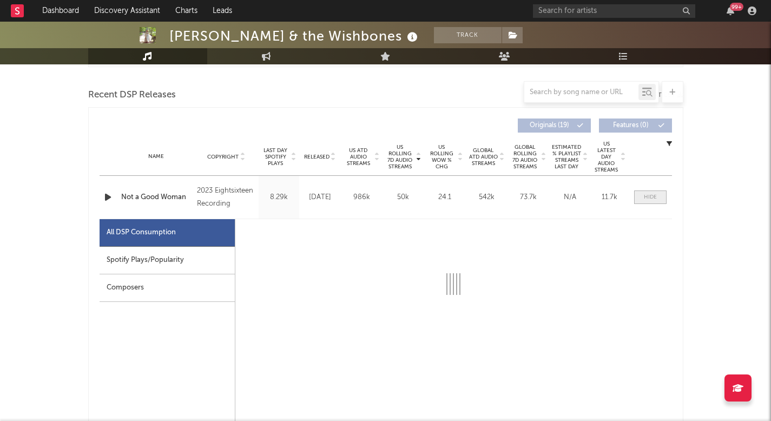
scroll to position [366, 0]
select select "6m"
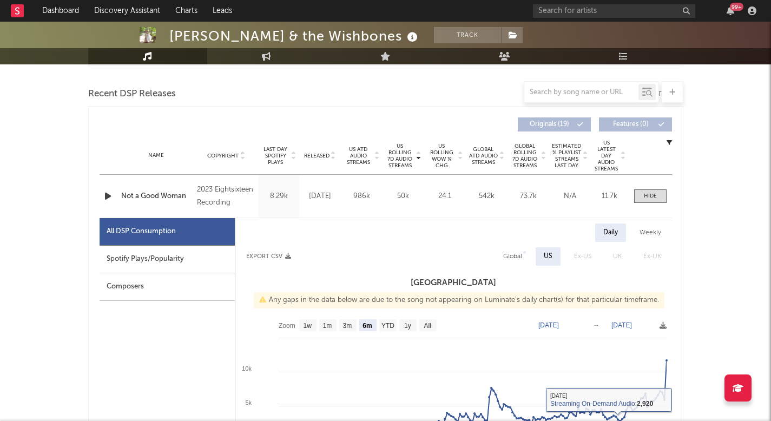
click at [517, 256] on div "Global" at bounding box center [512, 256] width 19 height 13
select select "1w"
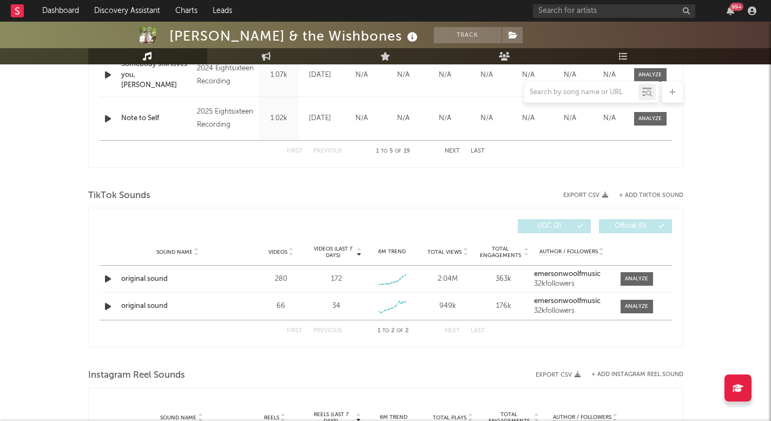
scroll to position [1140, 0]
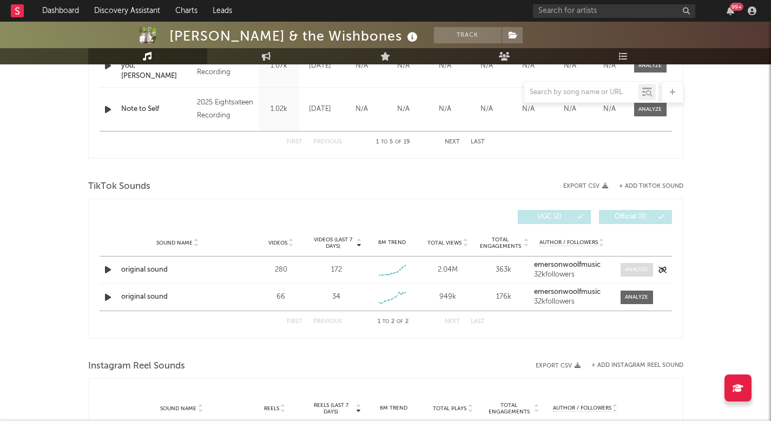
click at [628, 272] on div at bounding box center [636, 270] width 23 height 8
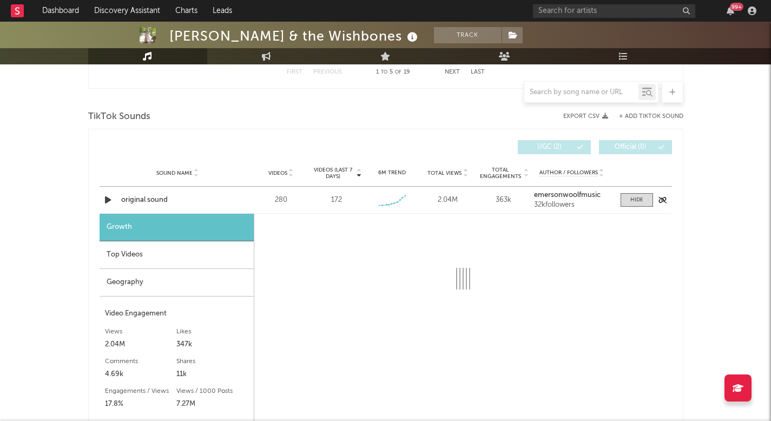
select select "1w"
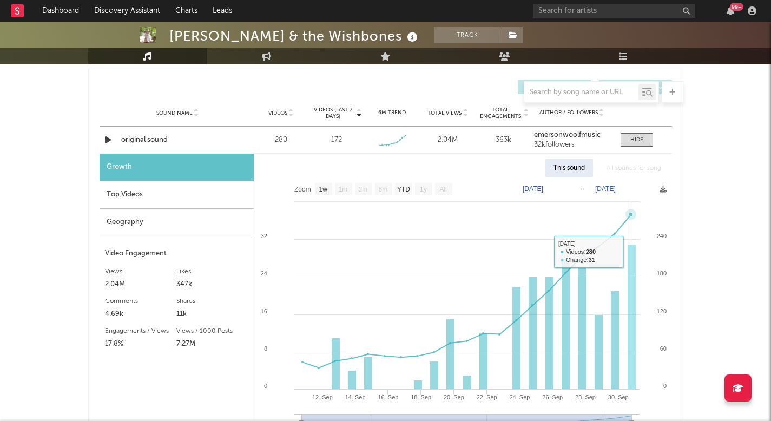
scroll to position [1281, 0]
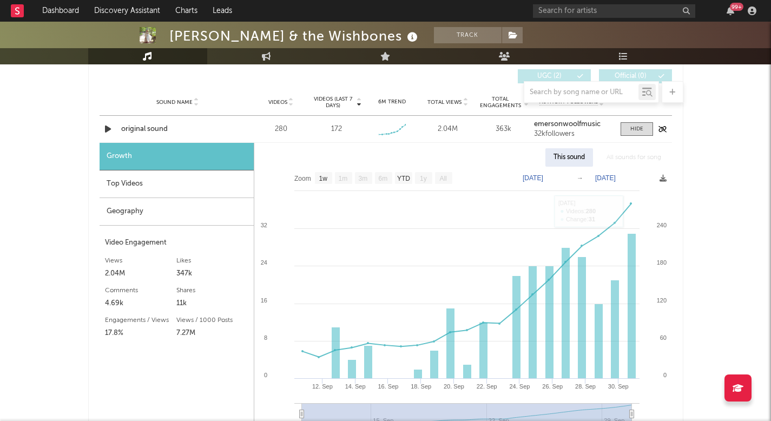
click at [637, 120] on div "Sound Name original sound Videos 280 Videos (last 7 days) 172 Weekly Growth % +…" at bounding box center [386, 129] width 572 height 27
click at [637, 126] on div at bounding box center [636, 129] width 13 height 8
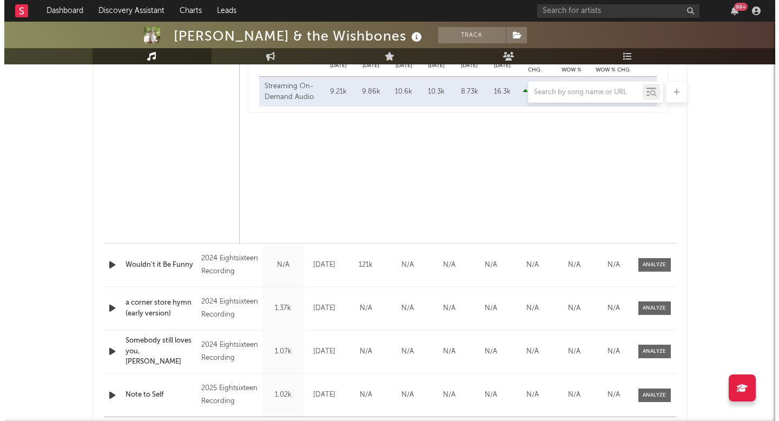
scroll to position [822, 0]
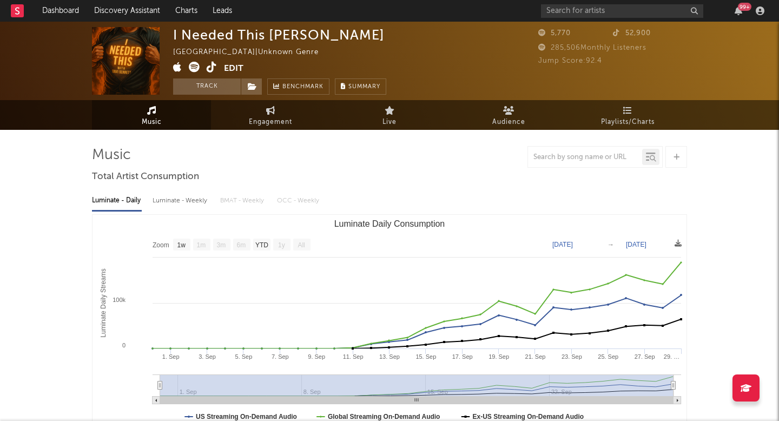
select select "1w"
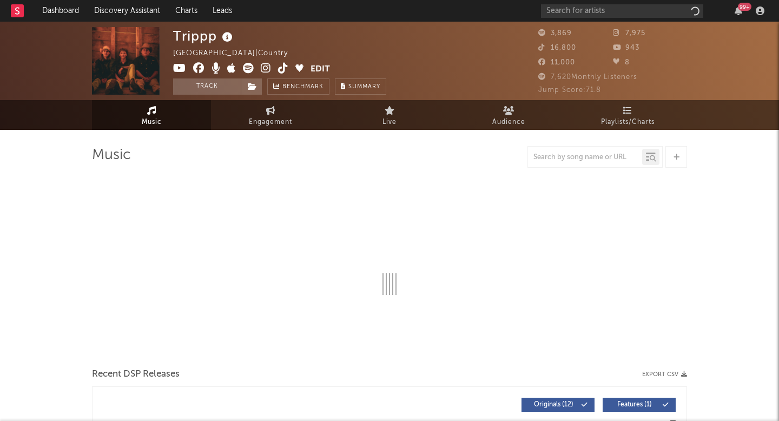
select select "1w"
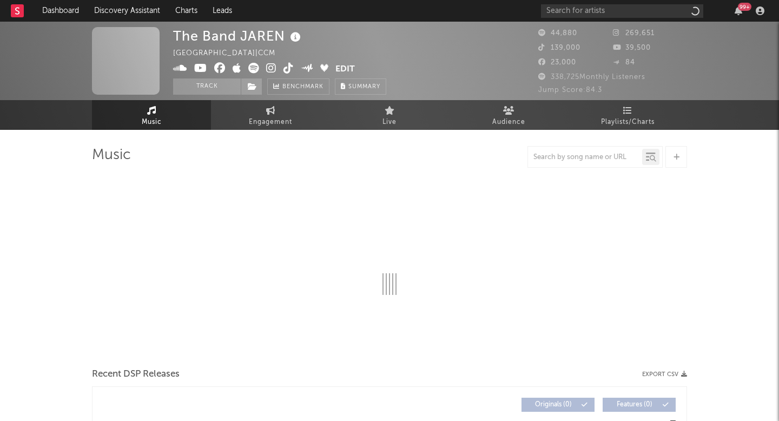
select select "6m"
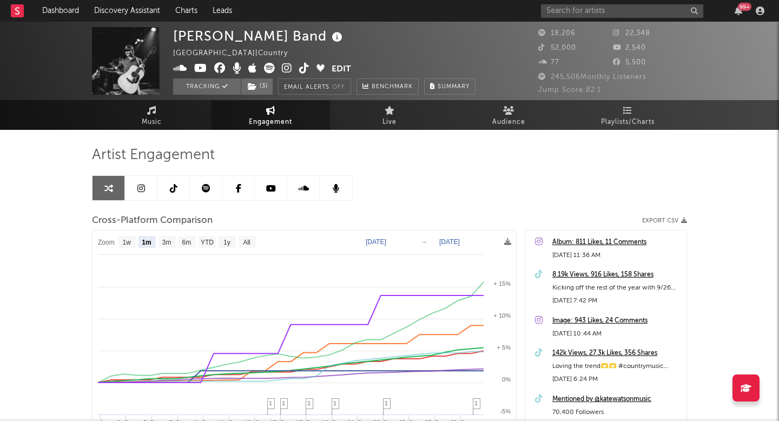
select select "1m"
click at [585, 17] on input "text" at bounding box center [622, 11] width 162 height 14
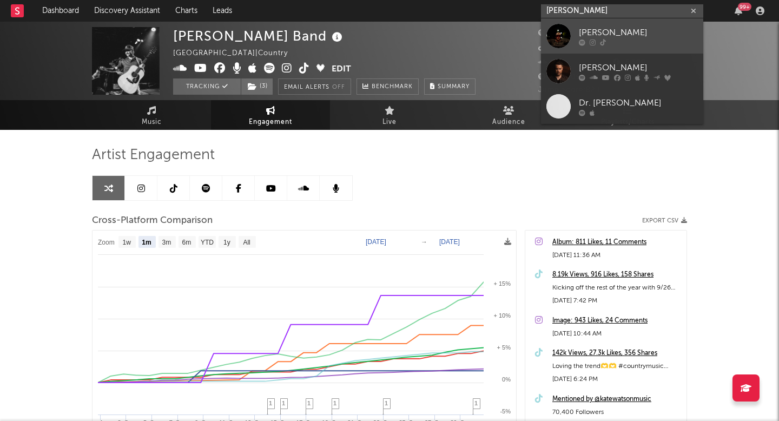
type input "davis cook"
click at [609, 35] on div "Davis Cook" at bounding box center [638, 32] width 119 height 13
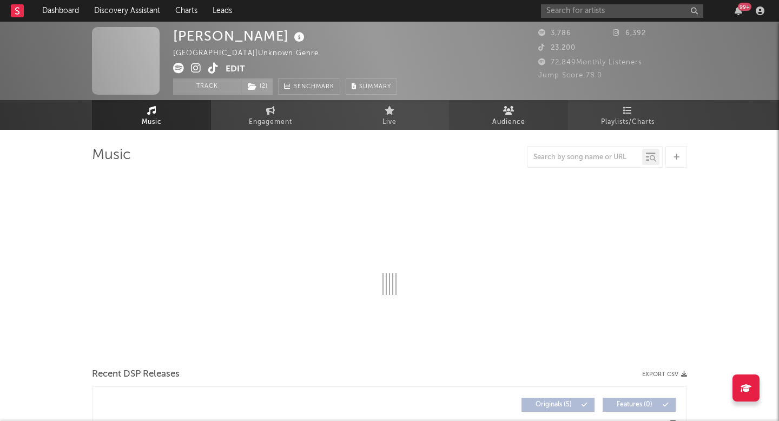
select select "1w"
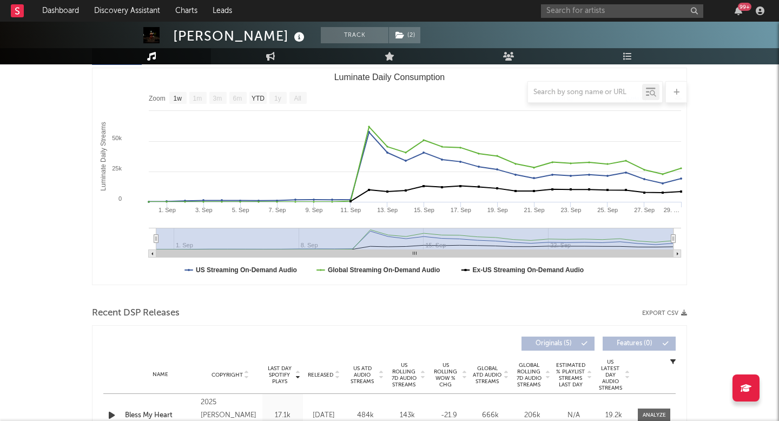
scroll to position [140, 0]
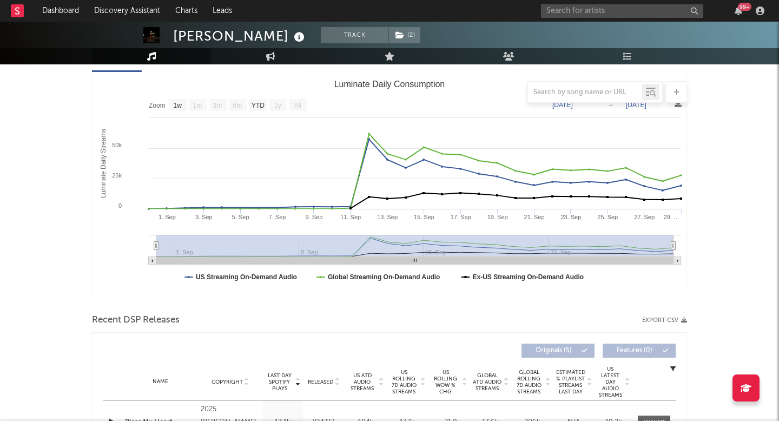
click at [402, 365] on div "Name Copyright Label Album Names Composer Names 7 Day Spotify Plays Last Day Sp…" at bounding box center [389, 382] width 572 height 38
click at [403, 375] on span "US Rolling 7D Audio Streams" at bounding box center [404, 382] width 30 height 26
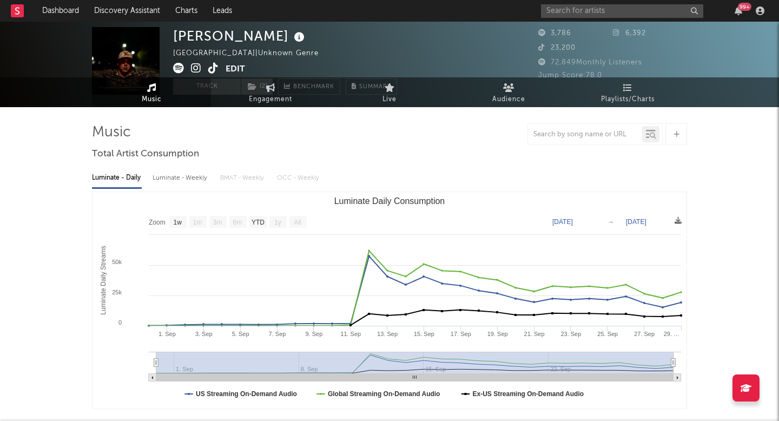
scroll to position [0, 0]
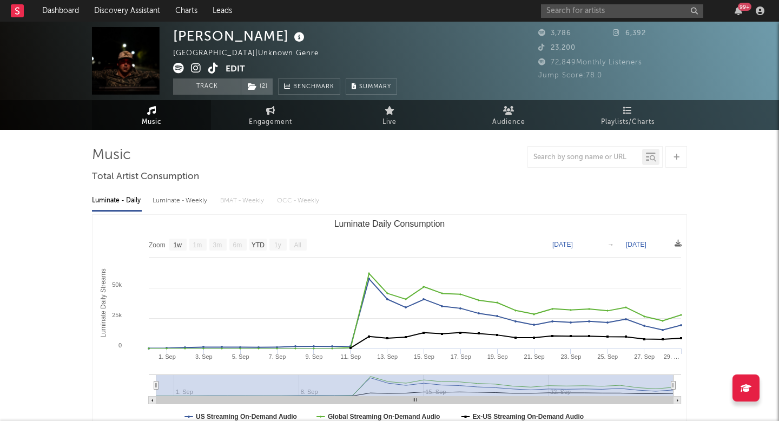
click at [209, 68] on icon at bounding box center [213, 68] width 10 height 11
click at [591, 10] on input "text" at bounding box center [622, 11] width 162 height 14
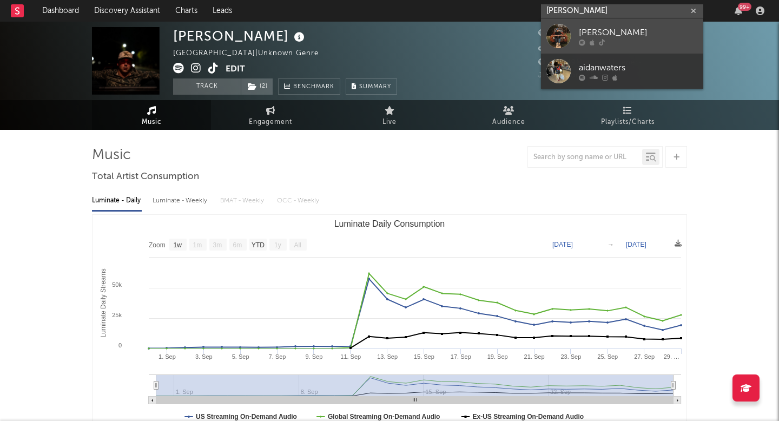
type input "aidan walters"
click at [587, 39] on div at bounding box center [638, 42] width 119 height 6
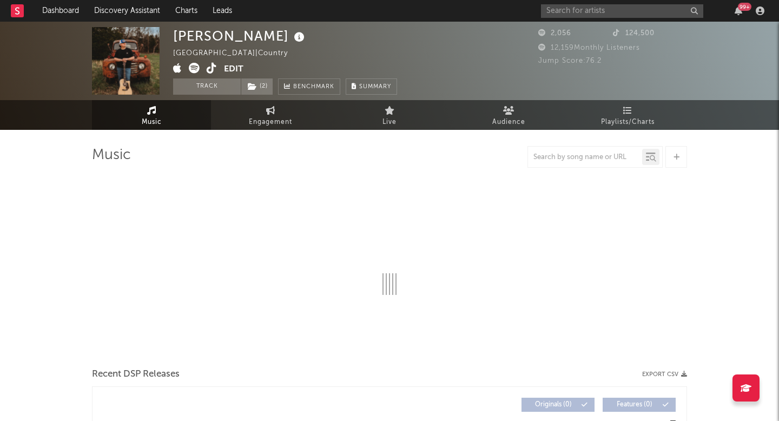
select select "1w"
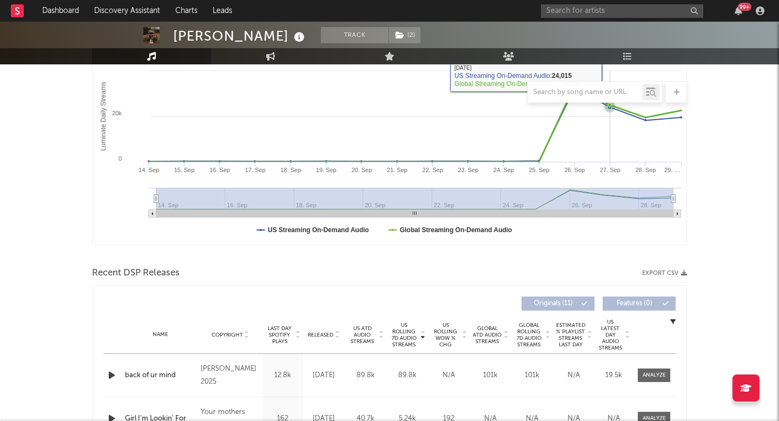
scroll to position [189, 0]
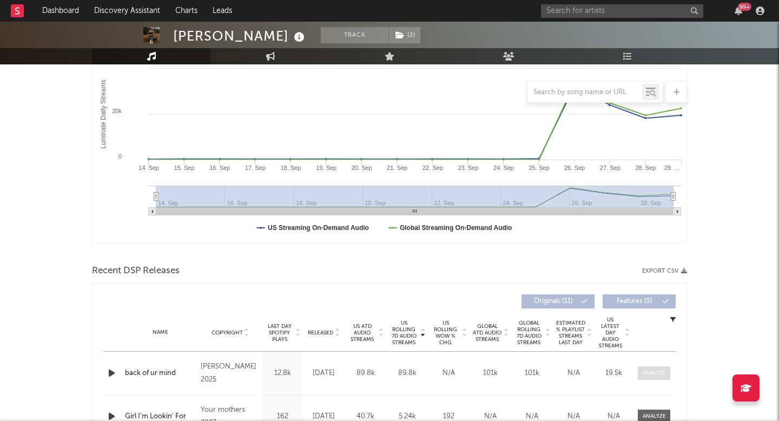
click at [665, 367] on span at bounding box center [654, 373] width 32 height 14
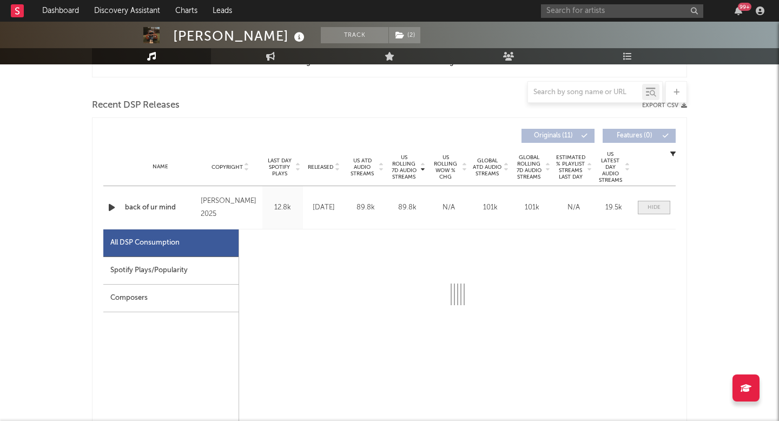
select select "1w"
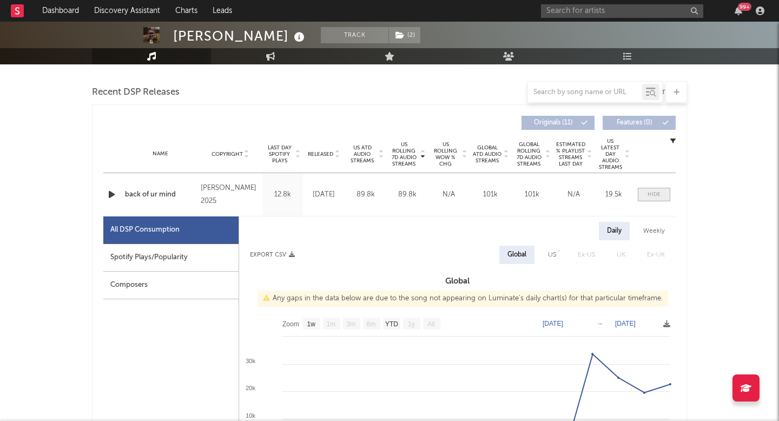
scroll to position [371, 0]
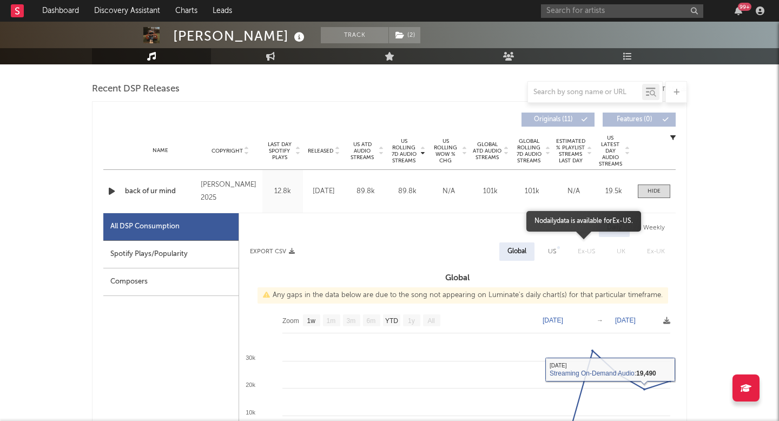
click at [558, 252] on div "US" at bounding box center [552, 251] width 24 height 18
select select "1w"
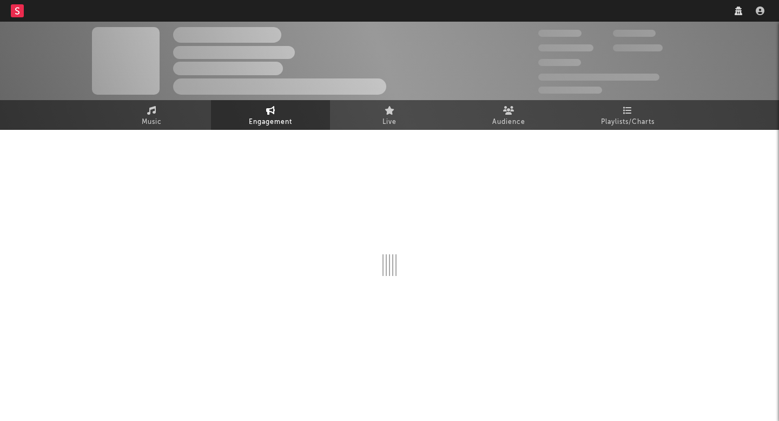
select select "1w"
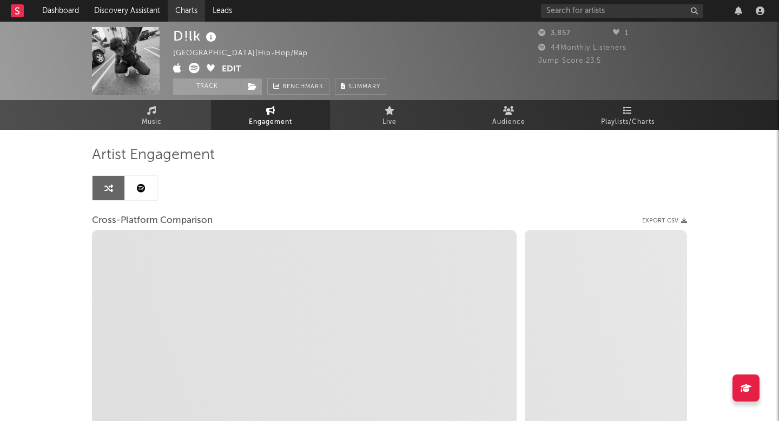
click at [178, 4] on link "Charts" at bounding box center [186, 11] width 37 height 22
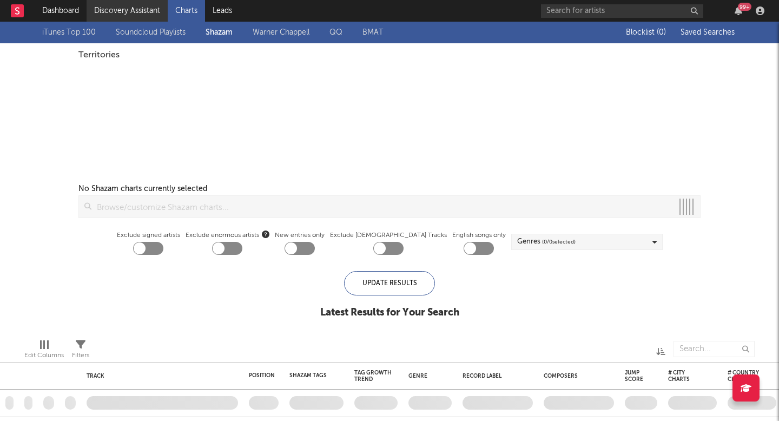
checkbox input "true"
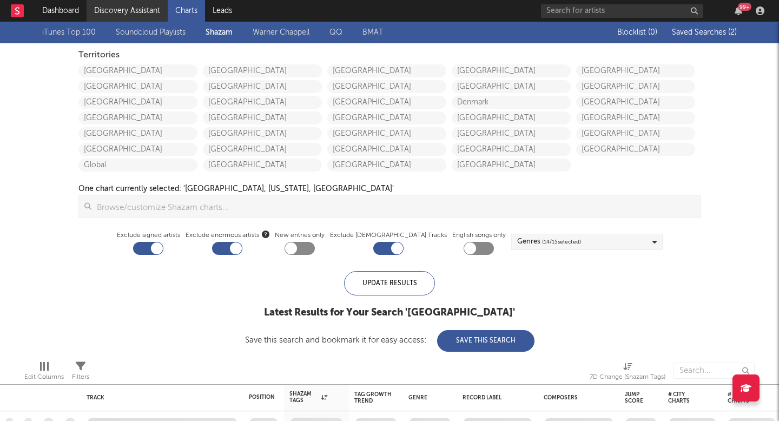
click at [138, 15] on link "Discovery Assistant" at bounding box center [127, 11] width 81 height 22
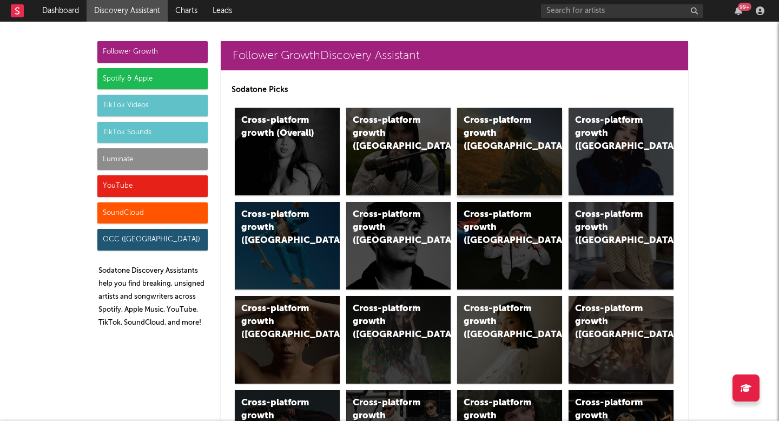
click at [471, 117] on div "Cross-platform growth ([GEOGRAPHIC_DATA])" at bounding box center [501, 133] width 74 height 39
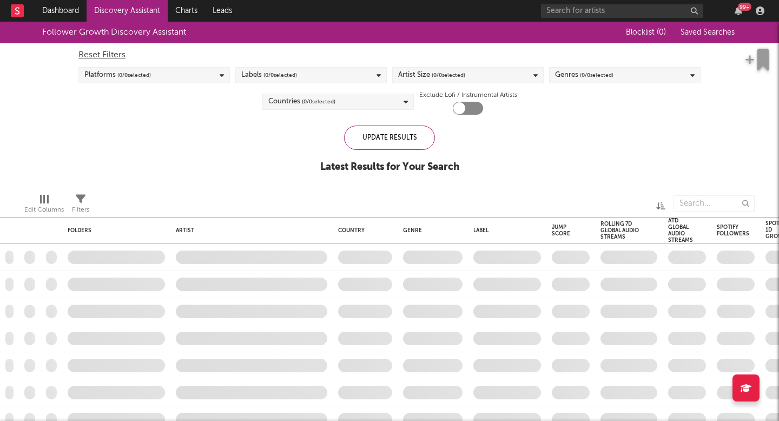
checkbox input "true"
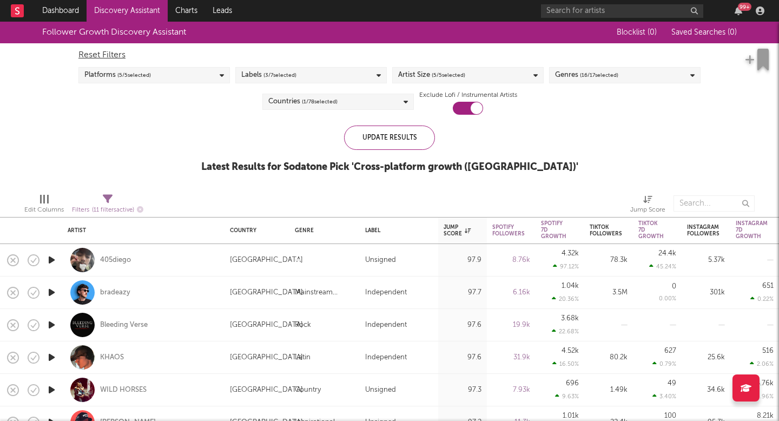
click at [704, 31] on span "Saved Searches ( 0 )" at bounding box center [703, 33] width 65 height 8
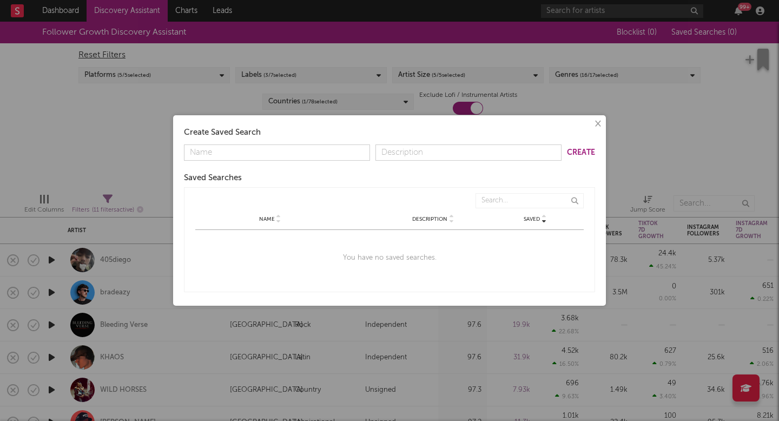
click at [598, 124] on button "×" at bounding box center [597, 124] width 12 height 12
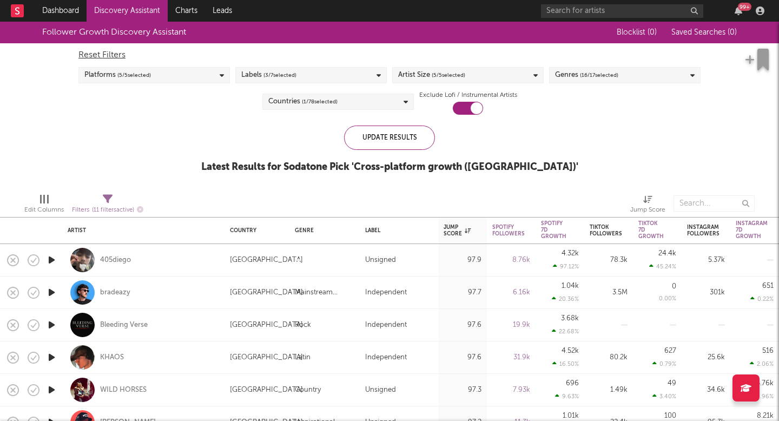
click at [142, 9] on link "Discovery Assistant" at bounding box center [127, 11] width 81 height 22
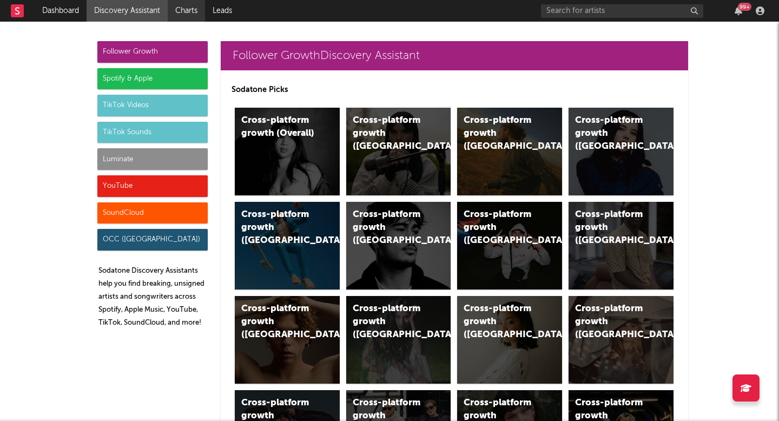
click at [194, 14] on link "Charts" at bounding box center [186, 11] width 37 height 22
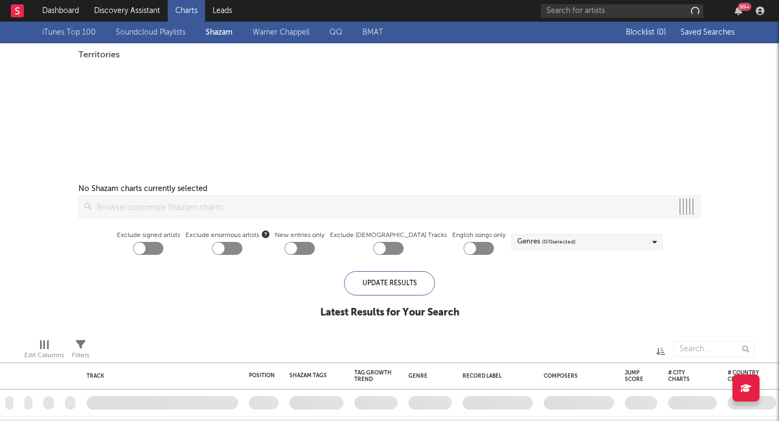
checkbox input "true"
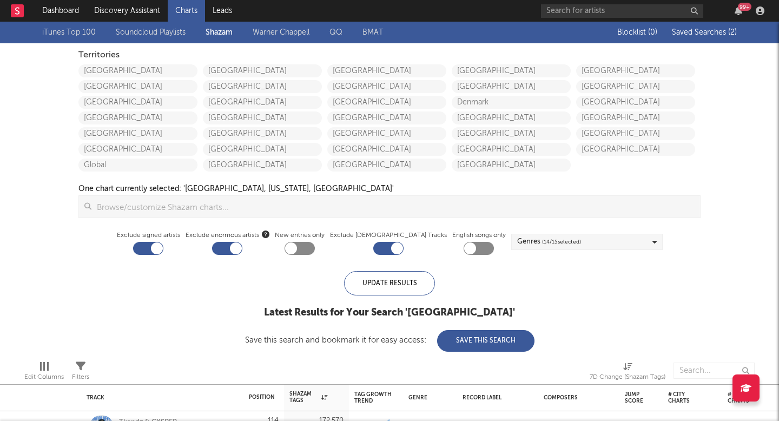
click at [719, 38] on div "Blocklist ( 0 ) Saved Searches ( 2 )" at bounding box center [669, 33] width 135 height 22
click at [709, 30] on span "Saved Searches ( 2 )" at bounding box center [704, 33] width 65 height 8
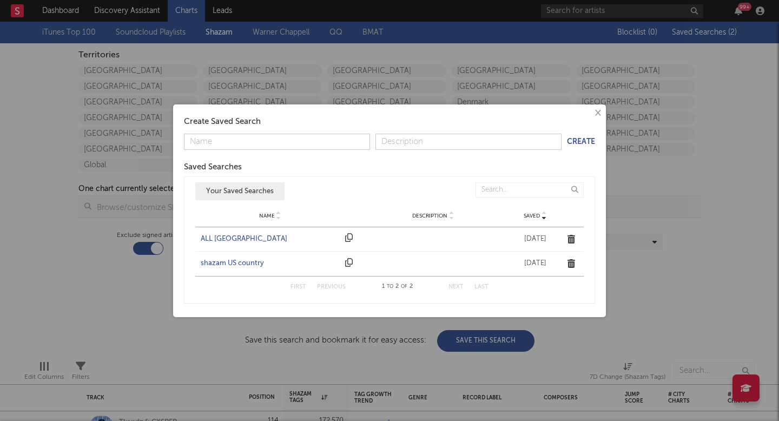
click at [242, 235] on div "ALL [GEOGRAPHIC_DATA]" at bounding box center [270, 239] width 139 height 11
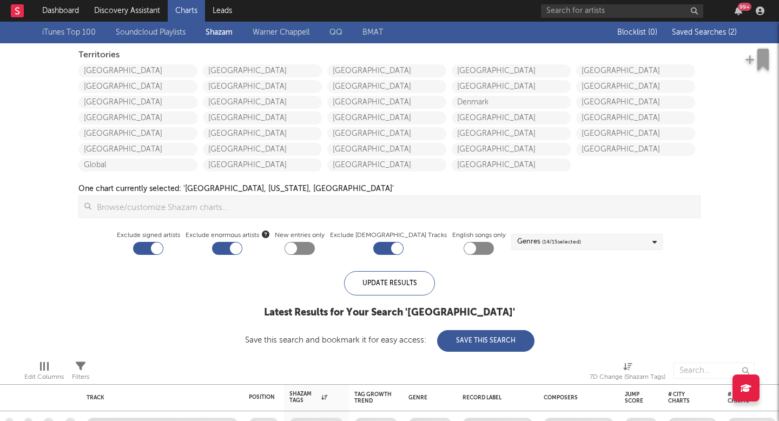
checkbox input "false"
checkbox input "true"
